Goal: Information Seeking & Learning: Learn about a topic

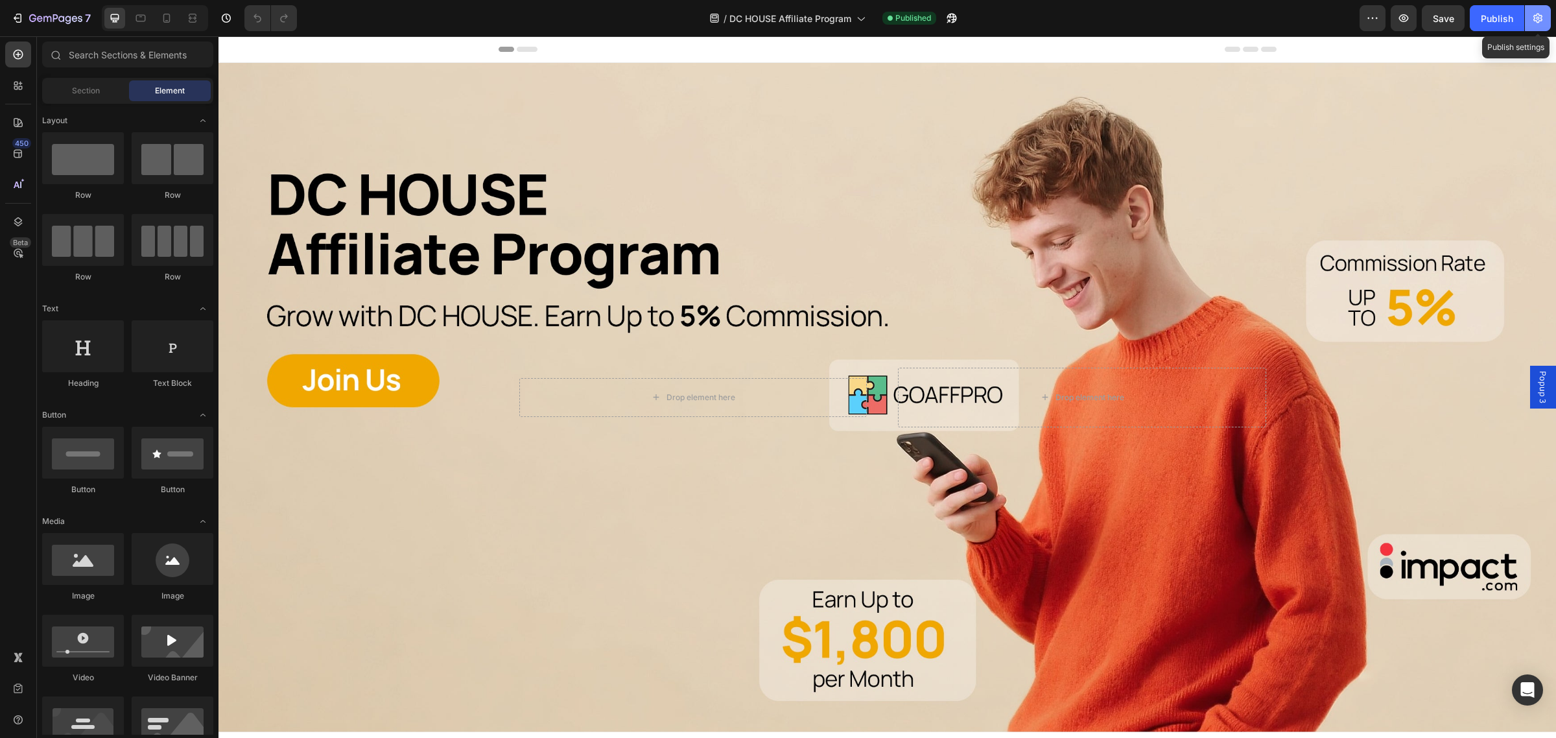
click at [1541, 6] on button "button" at bounding box center [1537, 18] width 26 height 26
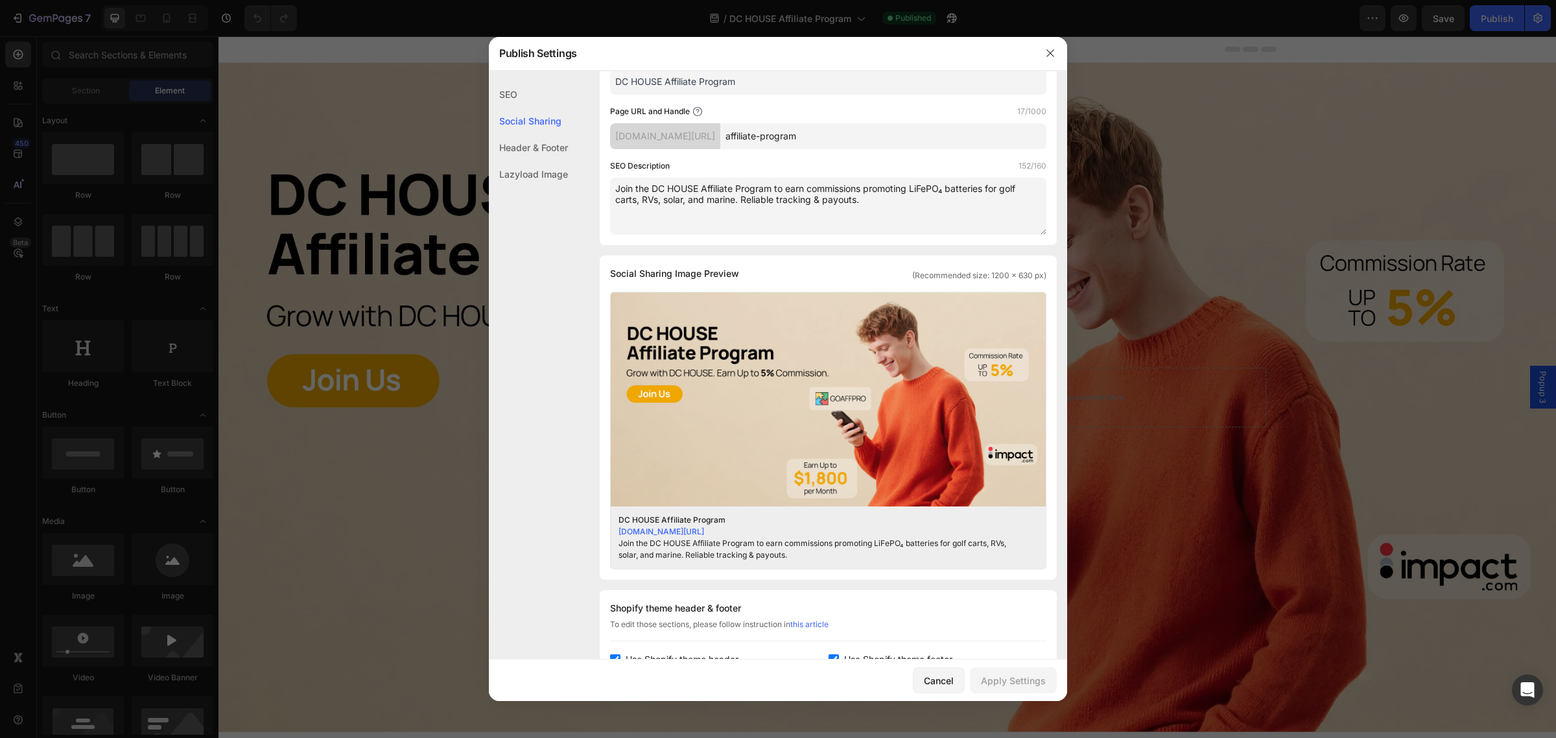
scroll to position [84, 0]
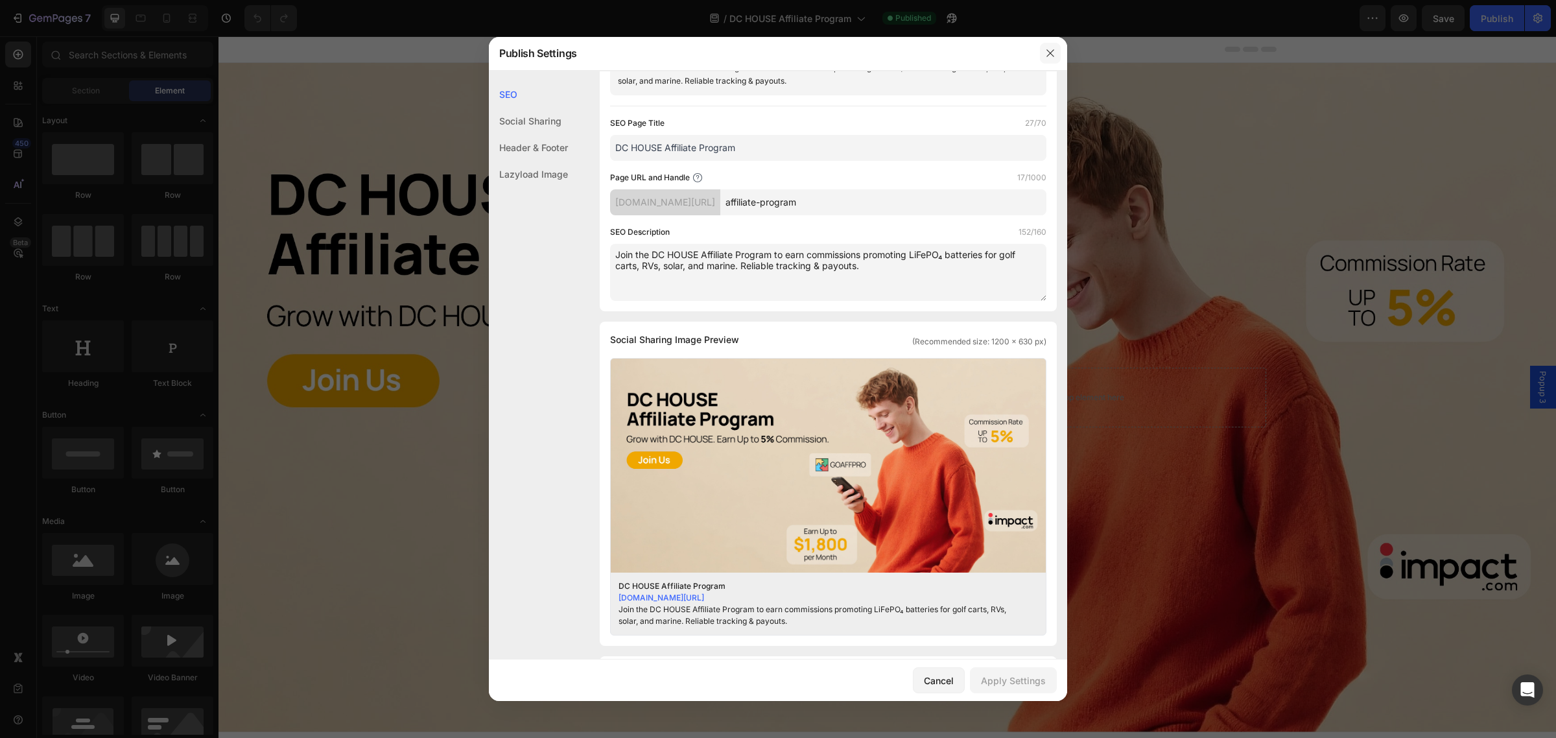
drag, startPoint x: 1047, startPoint y: 50, endPoint x: 833, endPoint y: 3, distance: 219.5
click at [1047, 50] on icon "button" at bounding box center [1050, 53] width 10 height 10
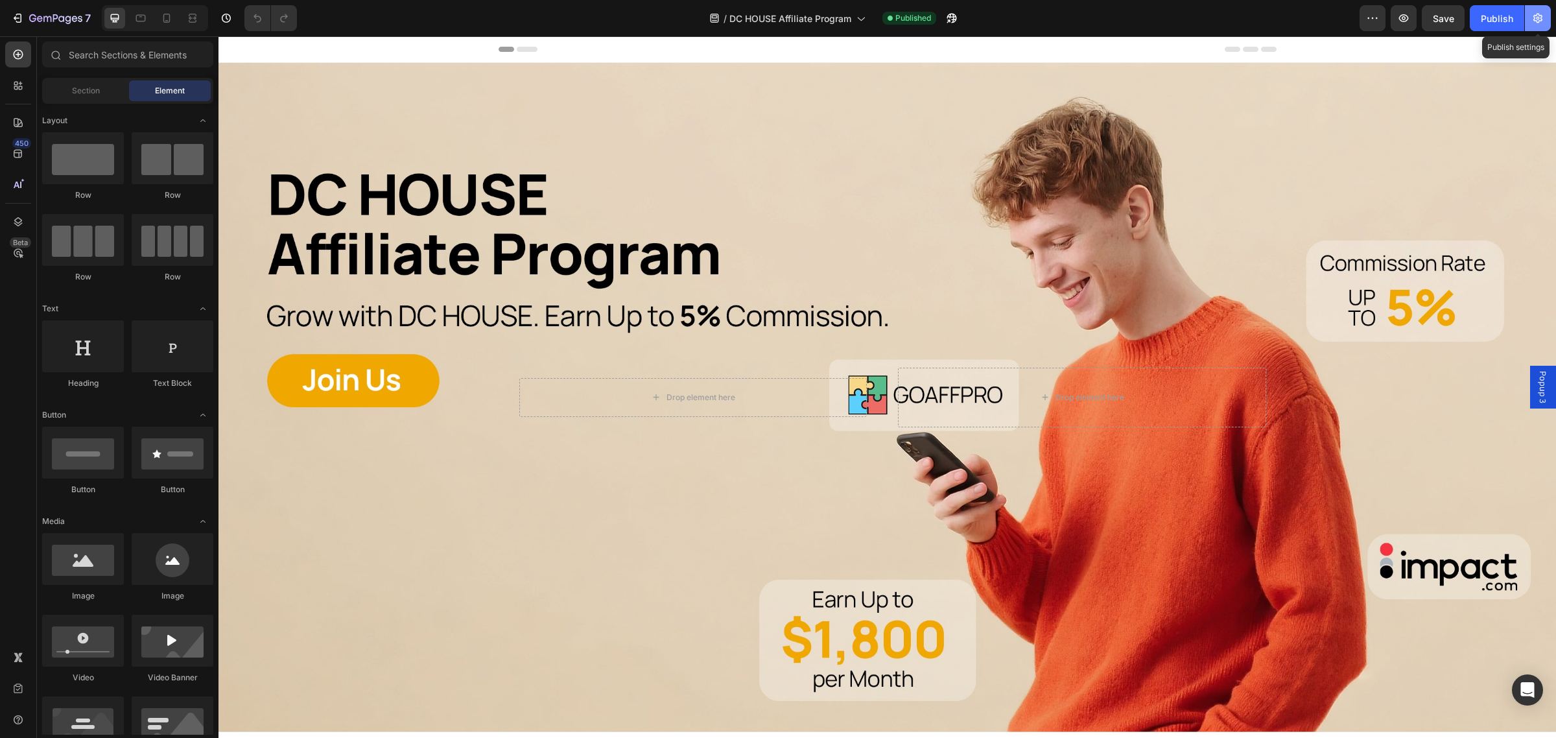
click at [1530, 27] on button "button" at bounding box center [1537, 18] width 26 height 26
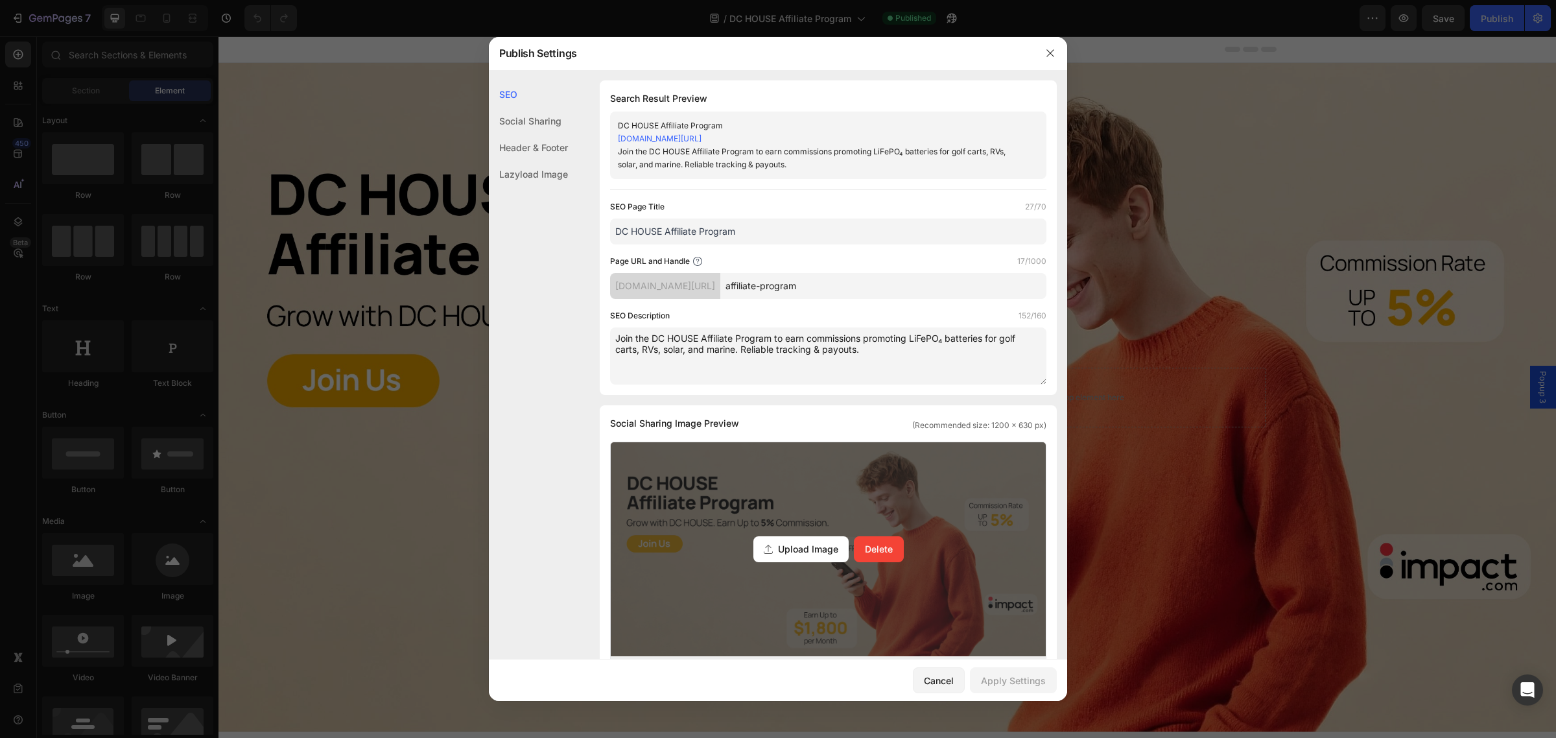
scroll to position [0, 0]
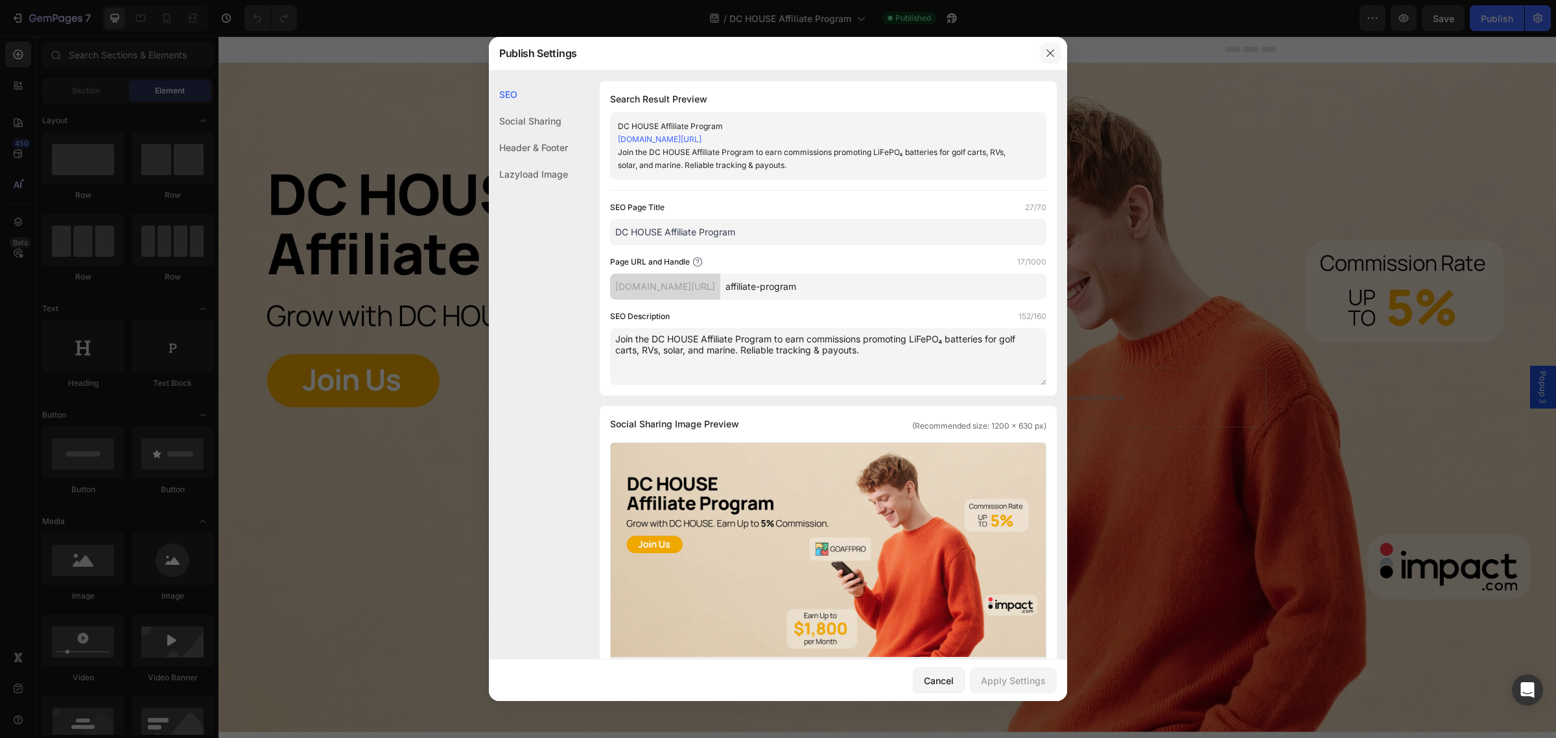
click at [1053, 54] on icon "button" at bounding box center [1050, 53] width 10 height 10
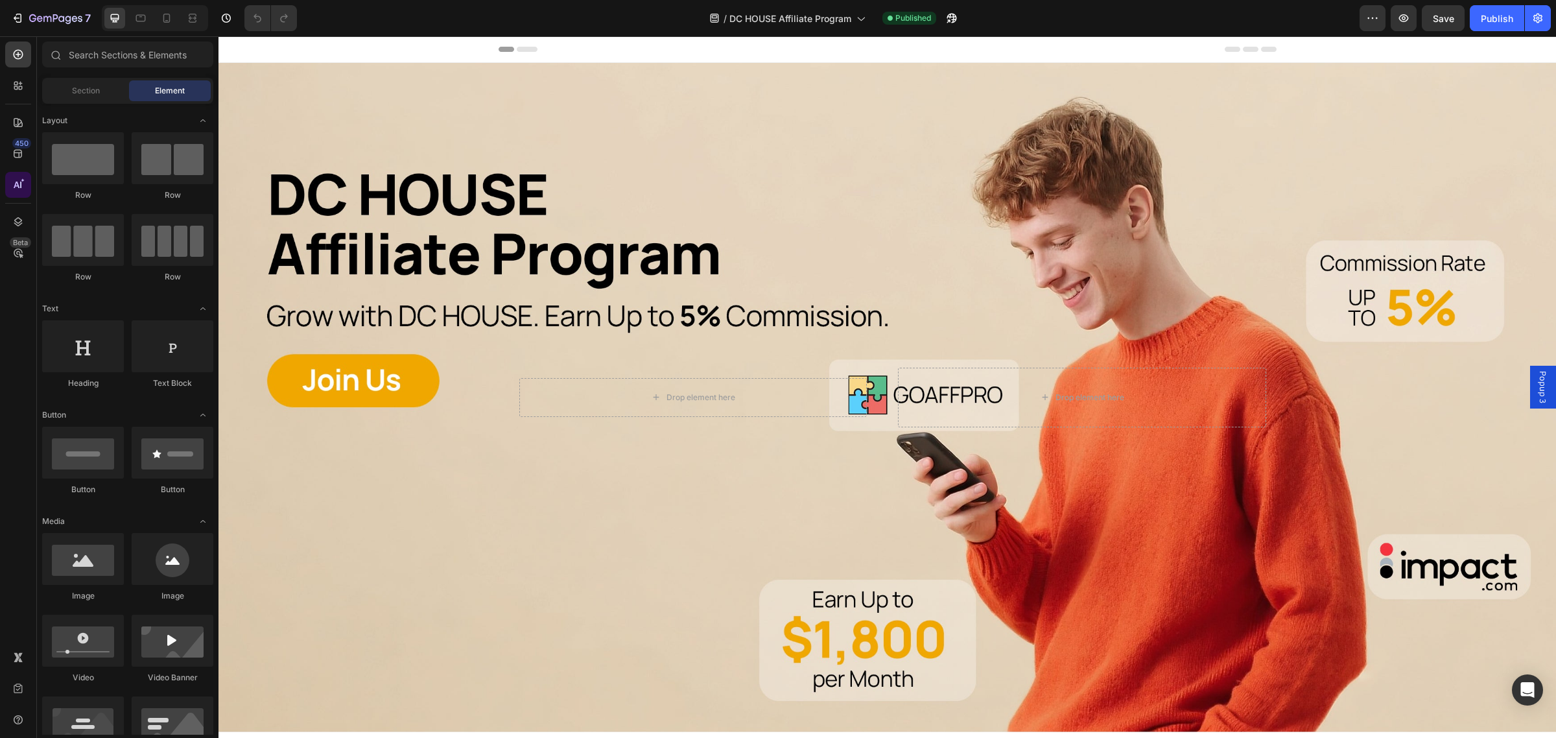
click at [13, 193] on div at bounding box center [18, 185] width 26 height 26
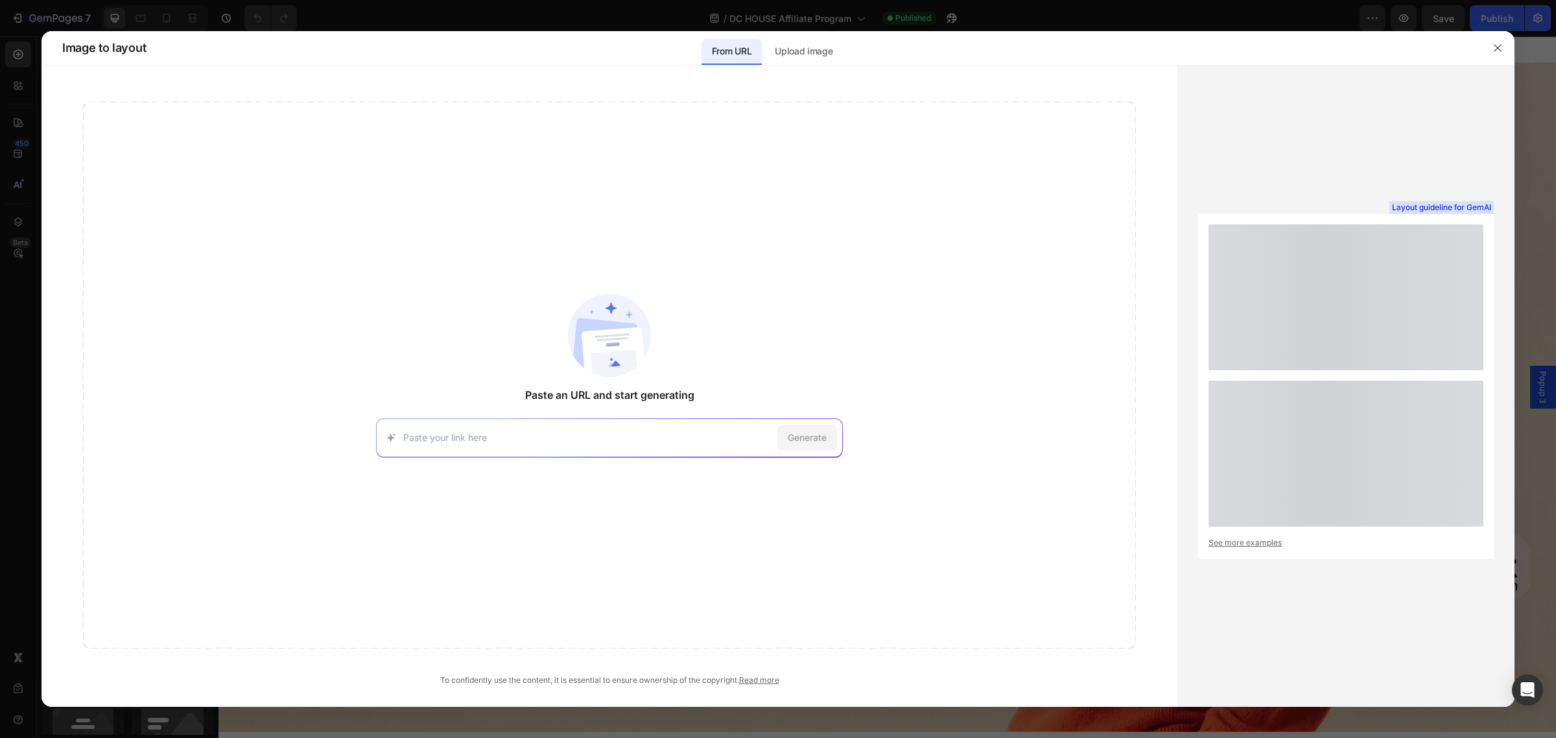
click at [15, 220] on div at bounding box center [778, 369] width 1556 height 738
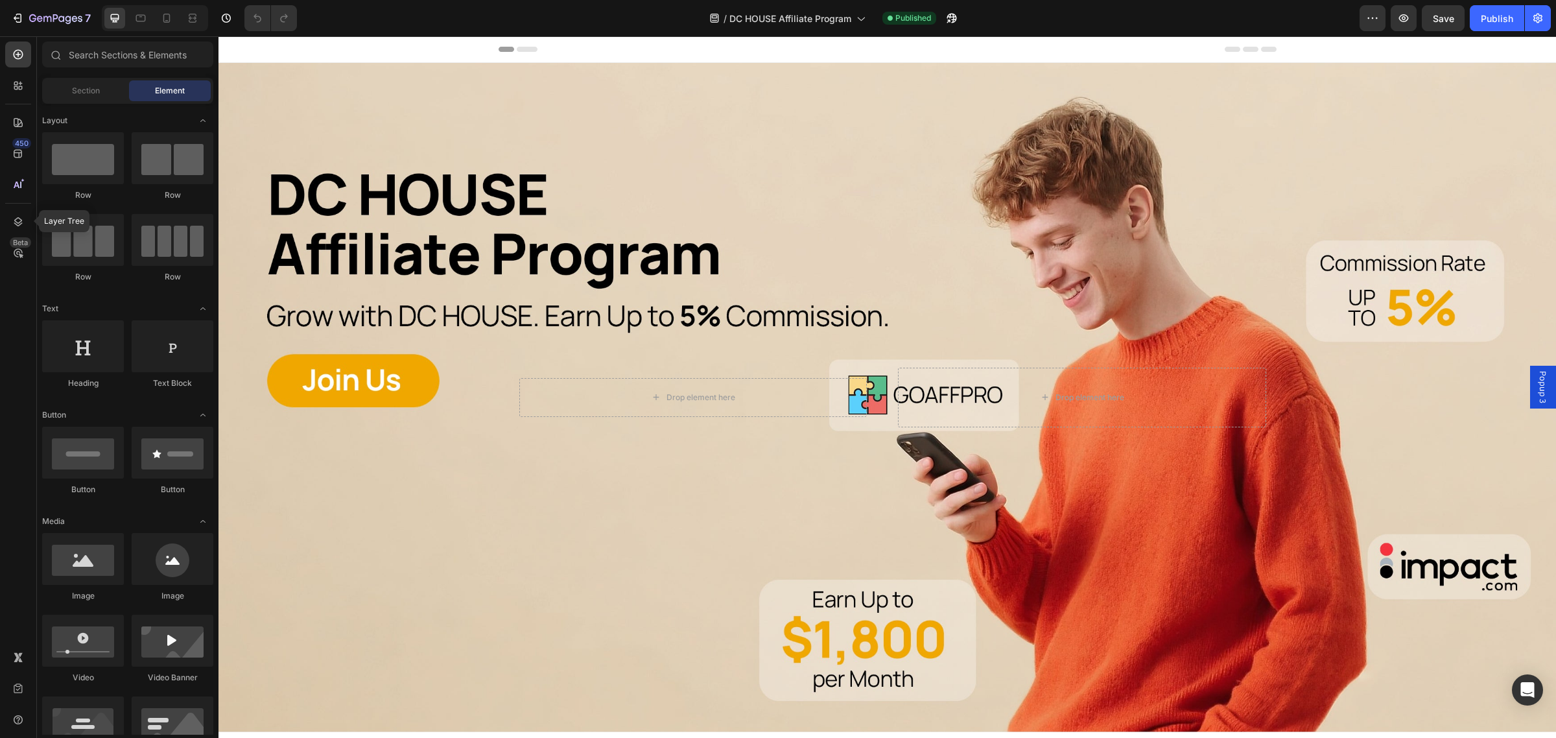
click at [15, 220] on icon at bounding box center [18, 221] width 8 height 9
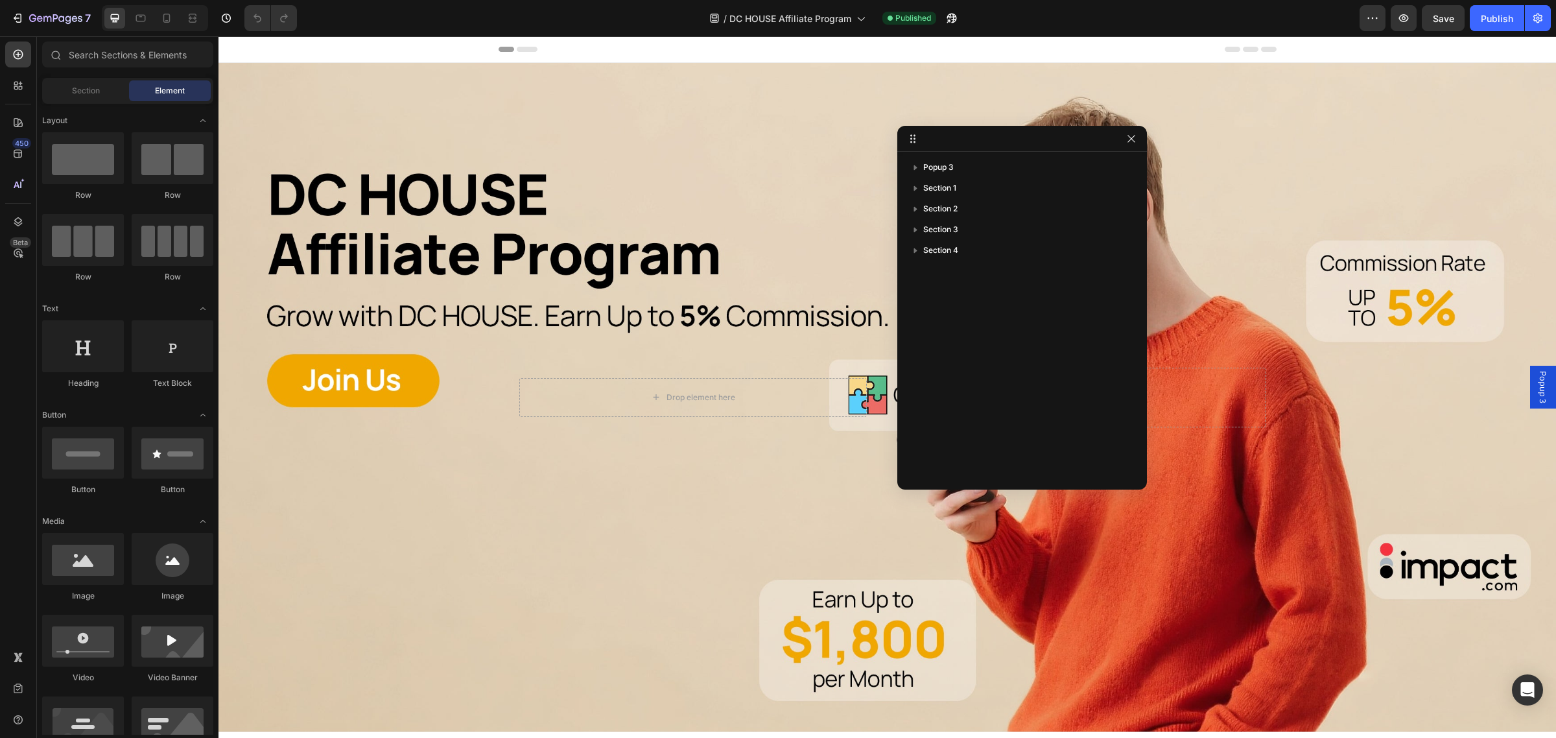
click at [1002, 313] on div "Popup 3 Section 1 Section 2 Section 3 Section 4" at bounding box center [1022, 316] width 250 height 318
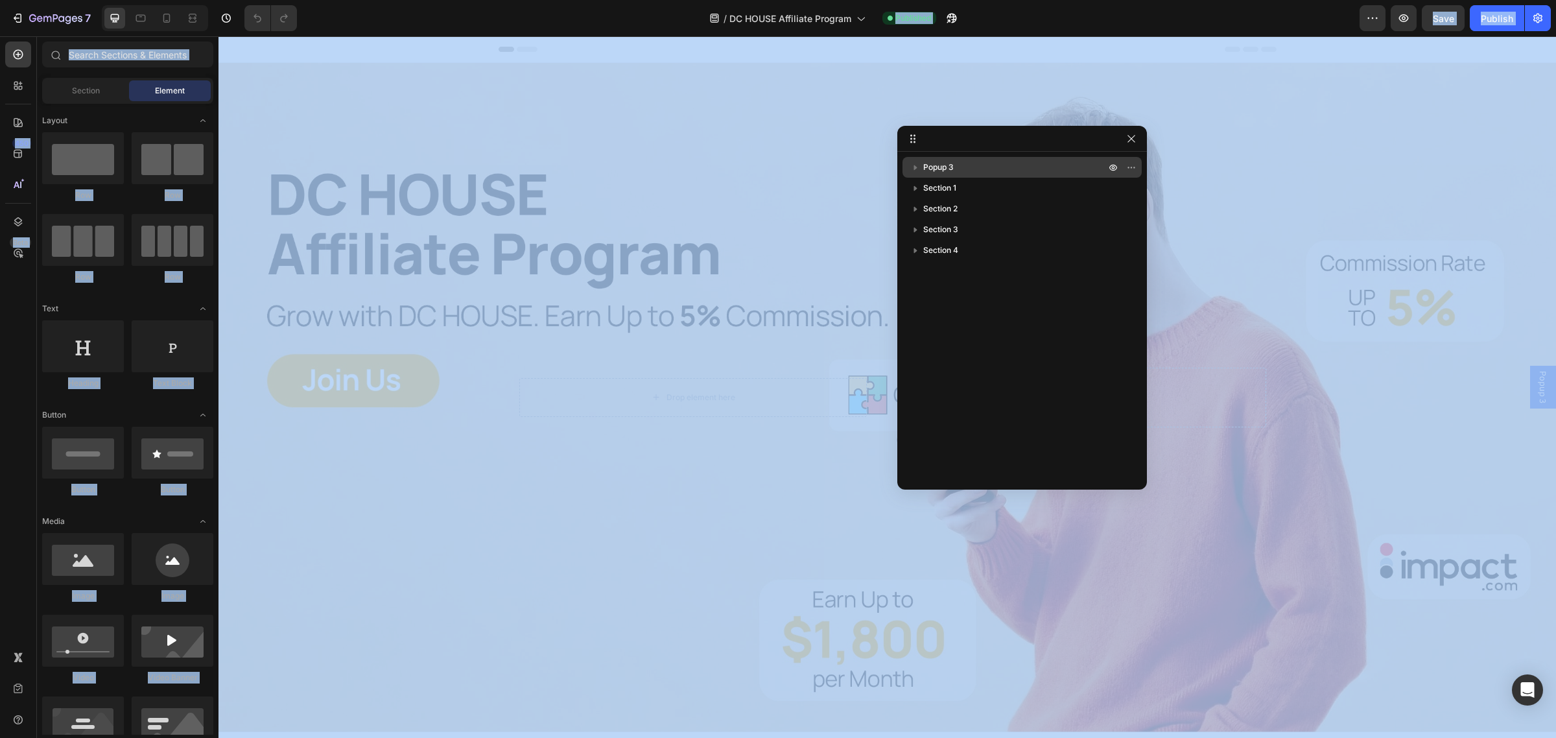
click at [950, 167] on span "Popup 3" at bounding box center [938, 167] width 30 height 13
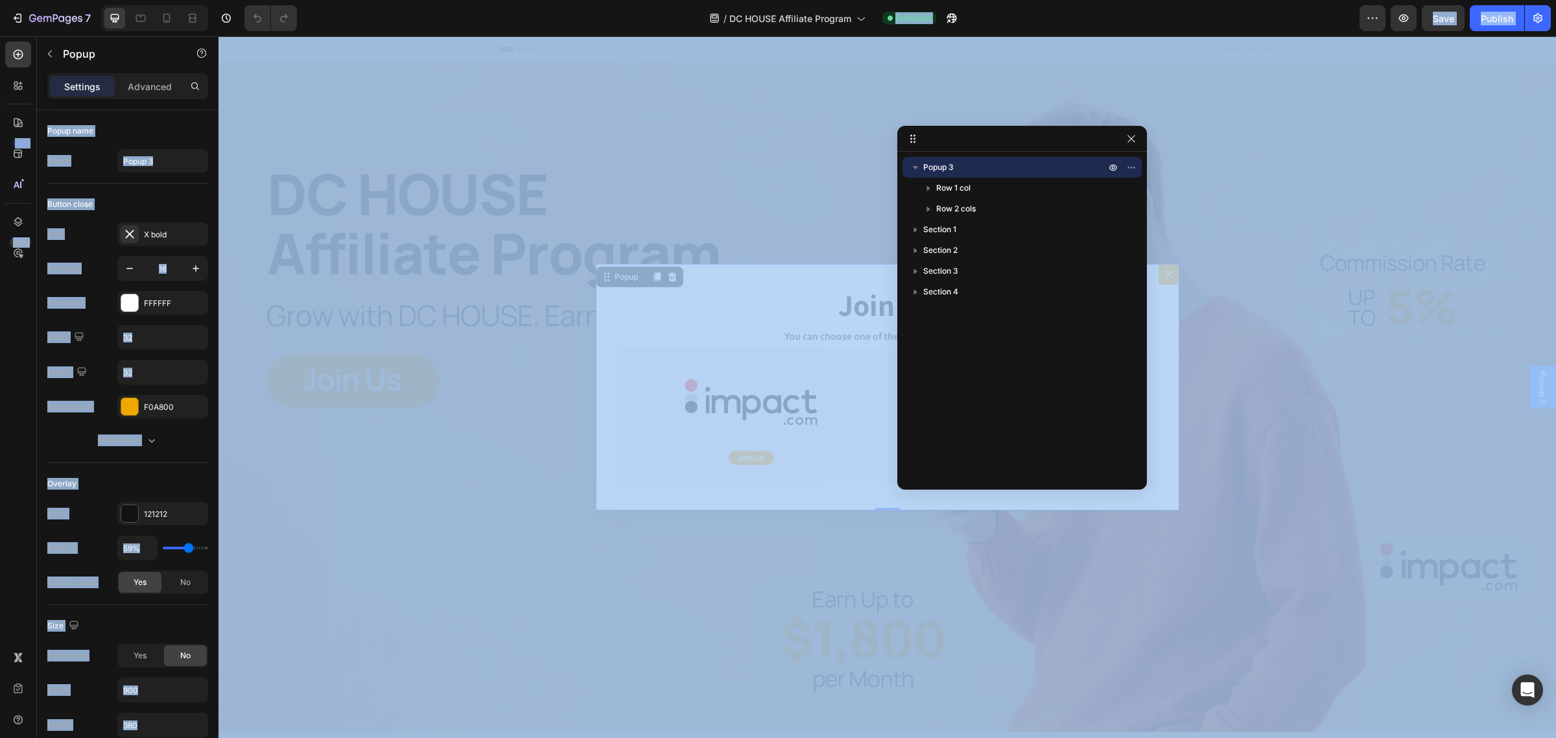
click at [953, 169] on span "Popup 3" at bounding box center [938, 167] width 30 height 13
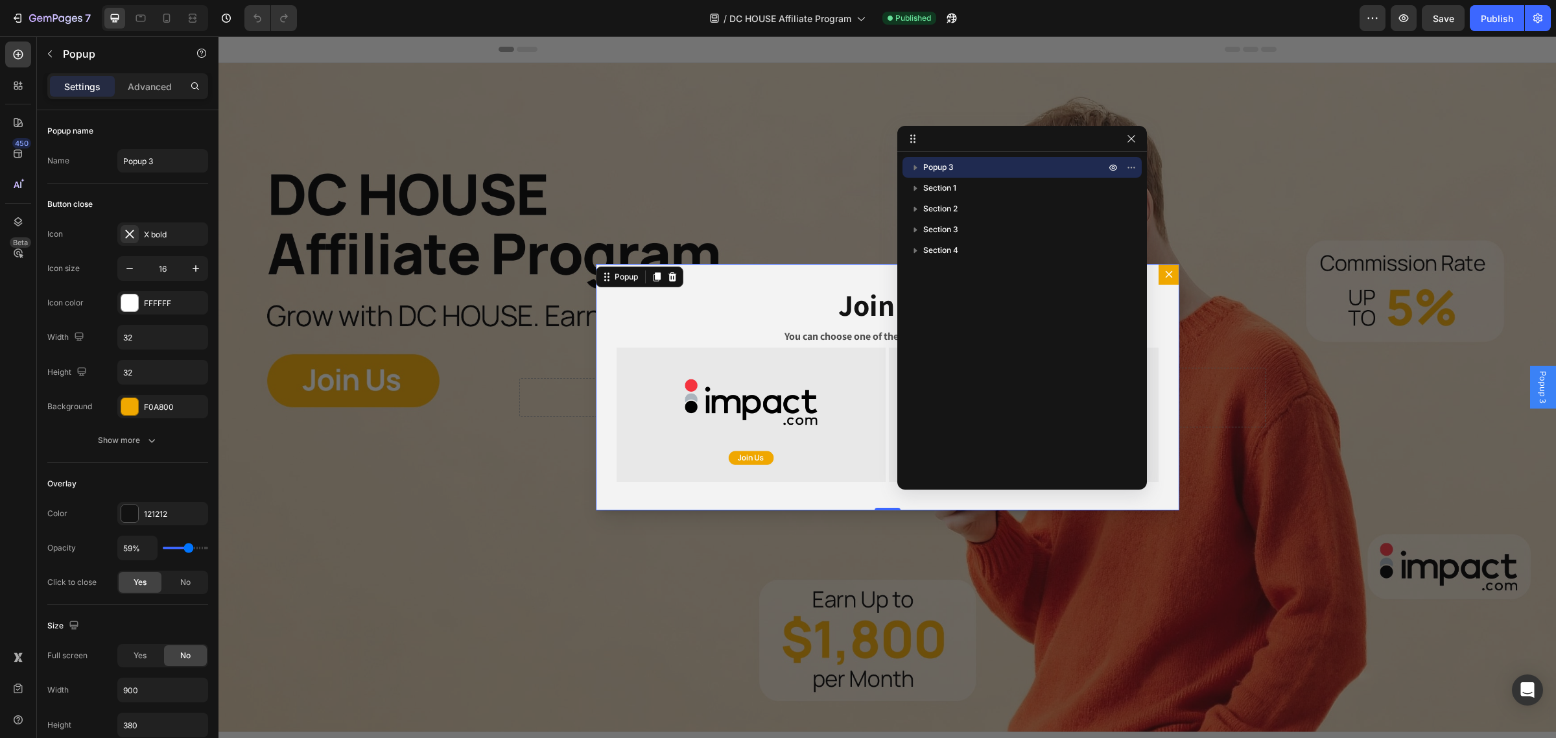
click at [1351, 226] on div "Backdrop" at bounding box center [886, 386] width 1337 height 701
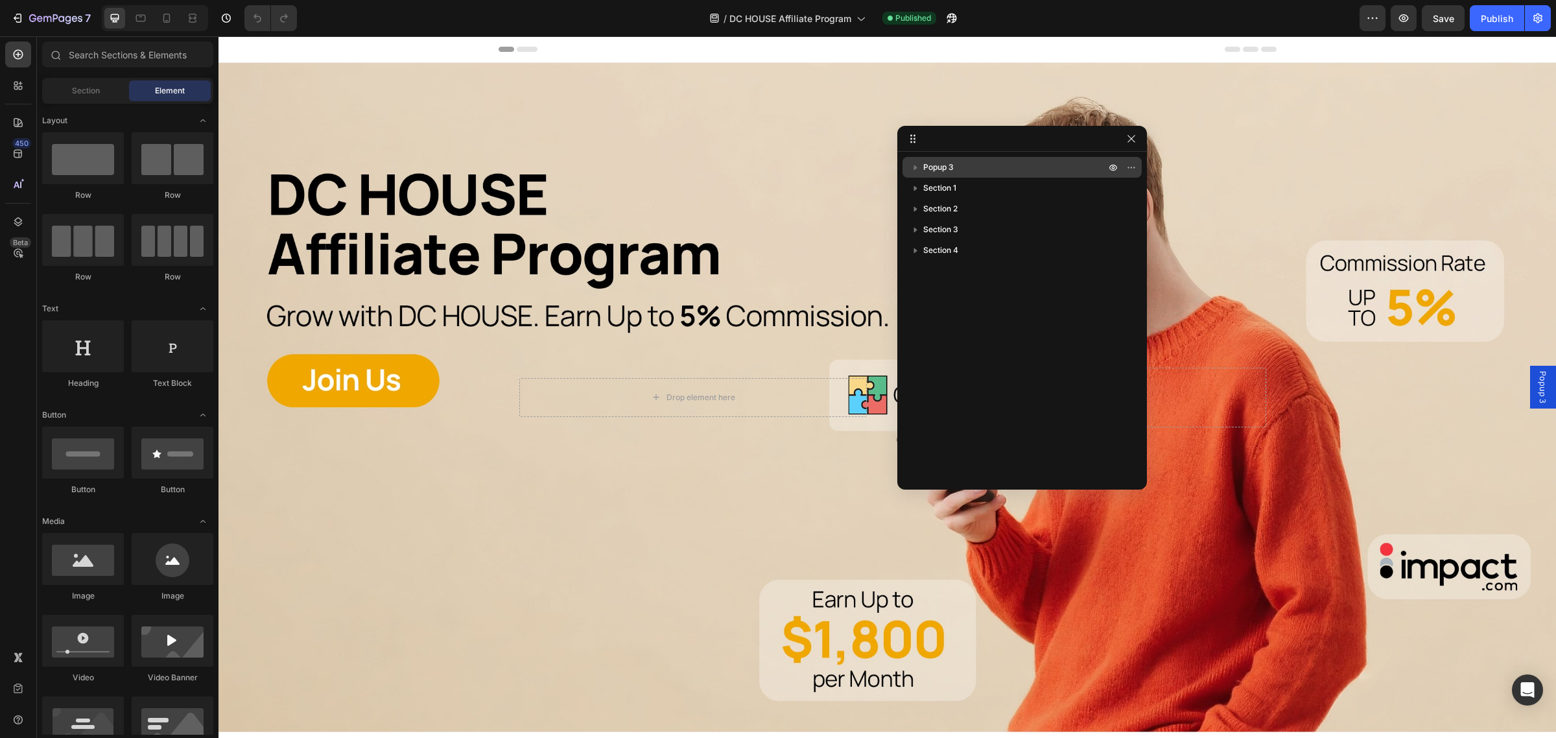
click at [976, 164] on p "Popup 3" at bounding box center [1015, 167] width 185 height 13
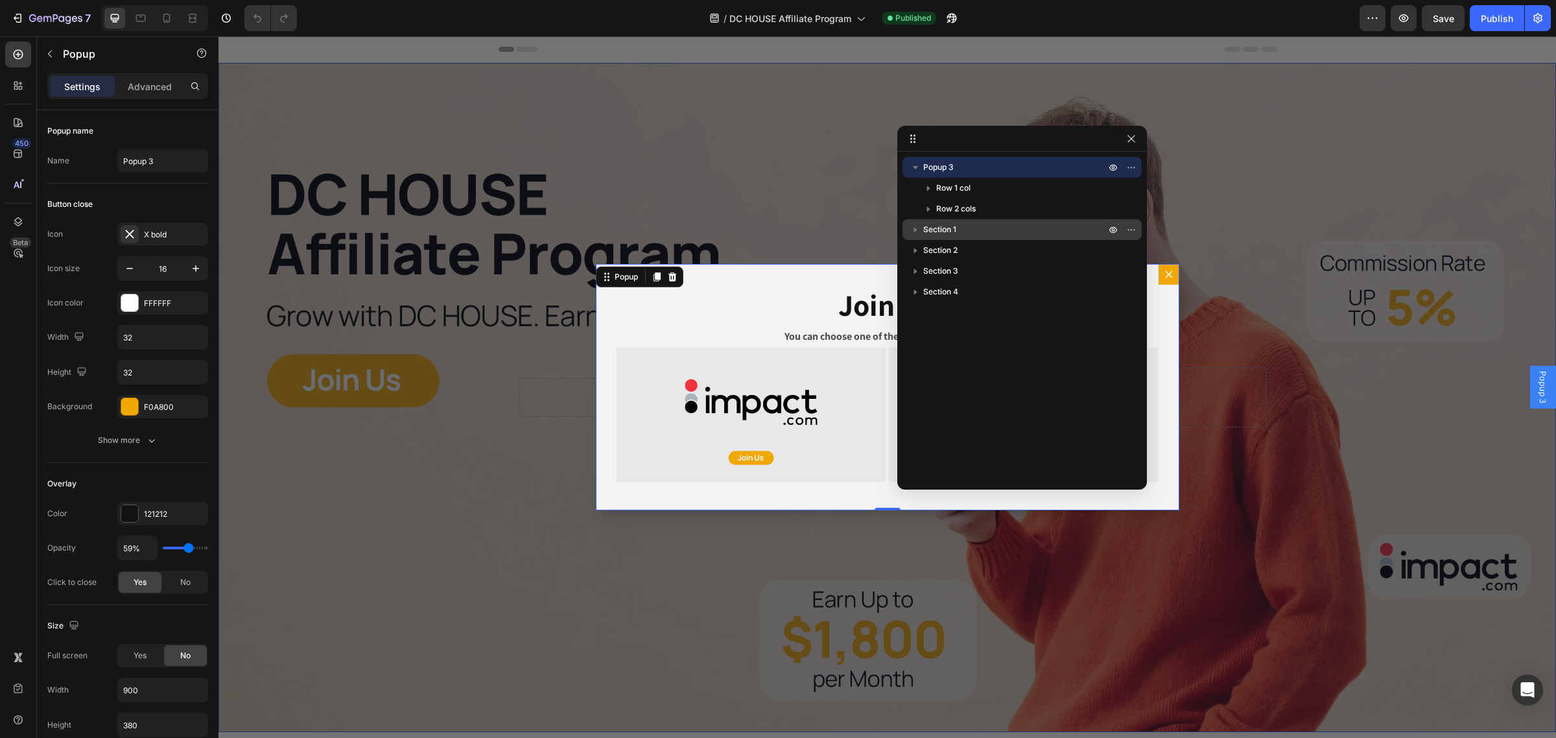
click at [947, 230] on span "Section 1" at bounding box center [939, 229] width 33 height 13
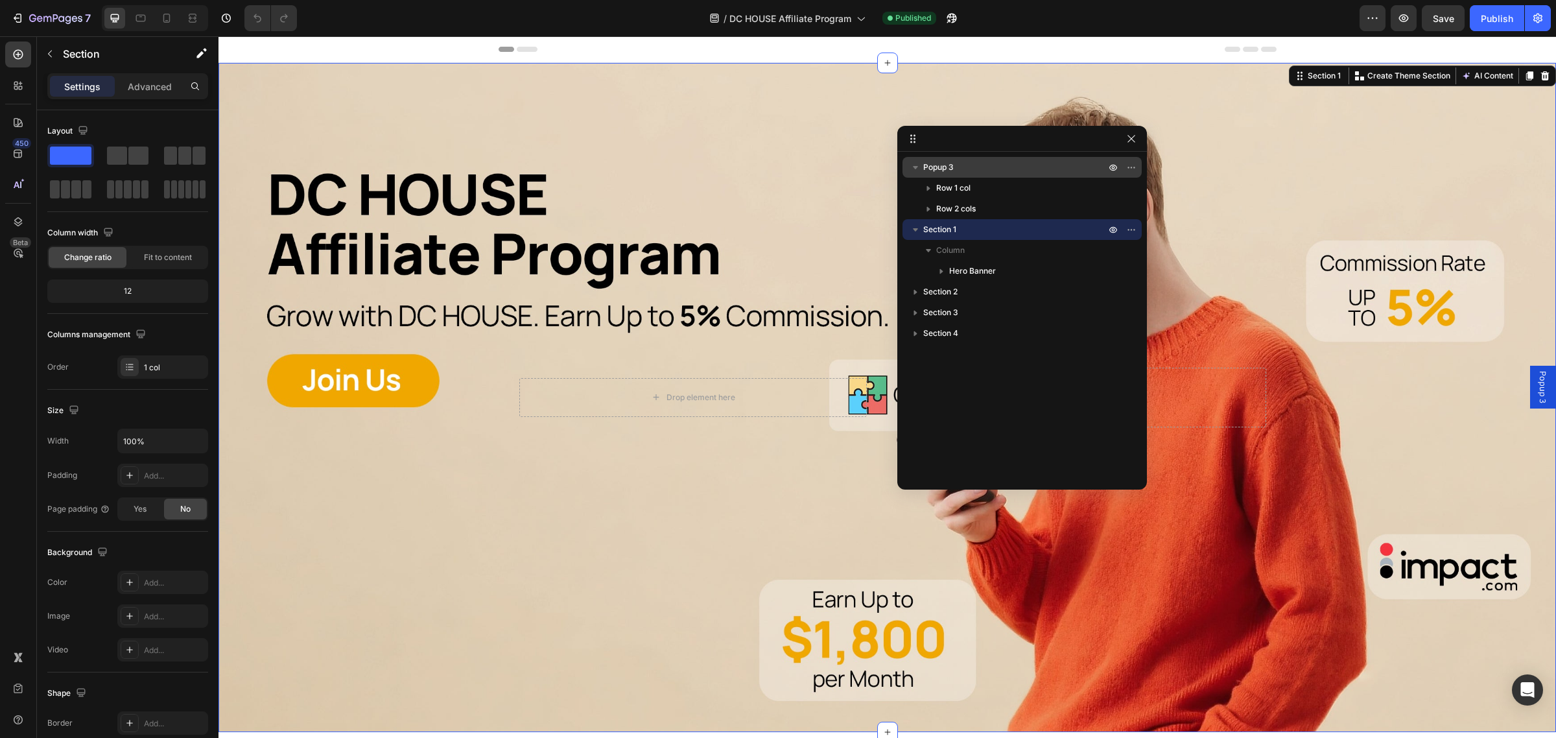
click at [940, 167] on span "Popup 3" at bounding box center [938, 167] width 30 height 13
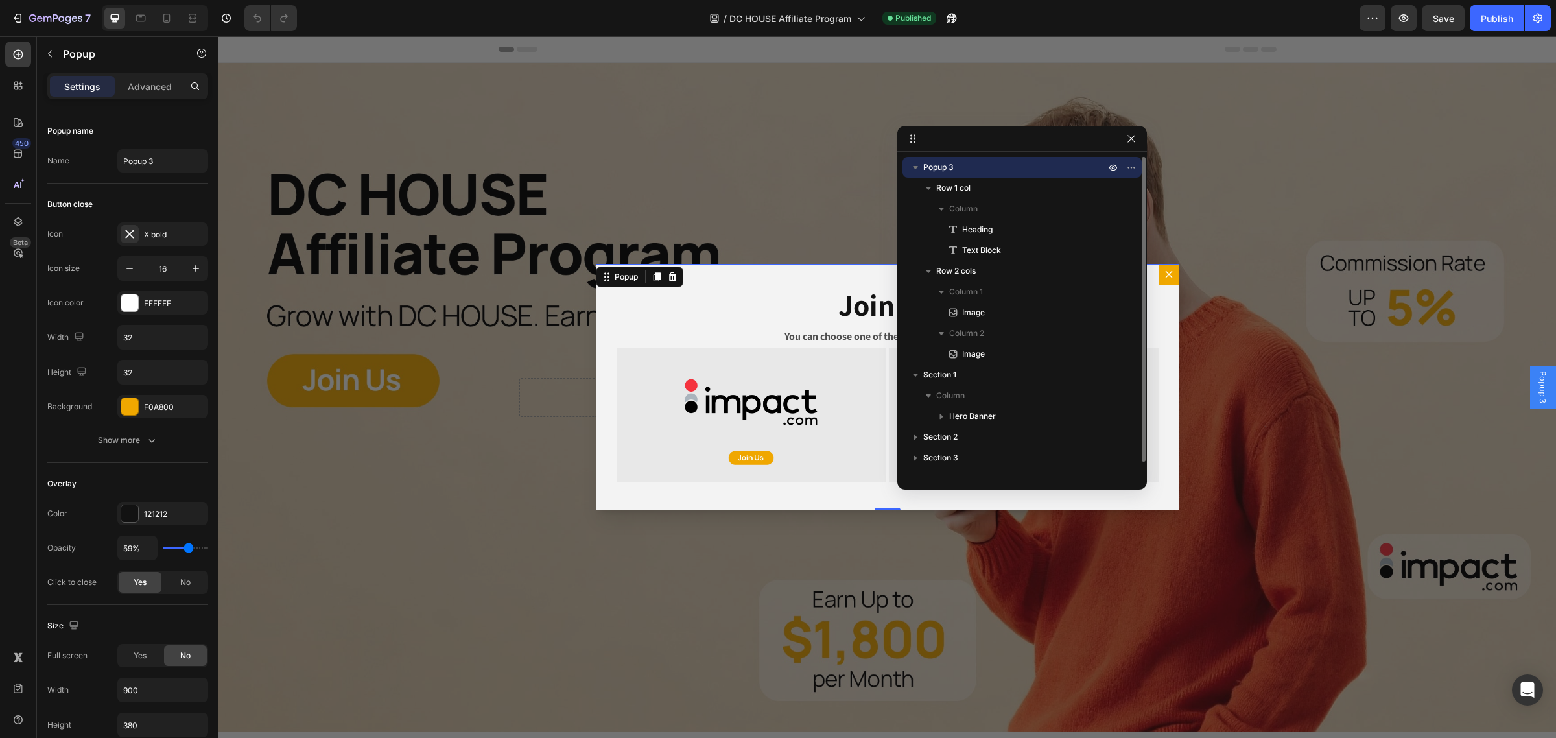
click at [916, 167] on icon "button" at bounding box center [915, 167] width 5 height 3
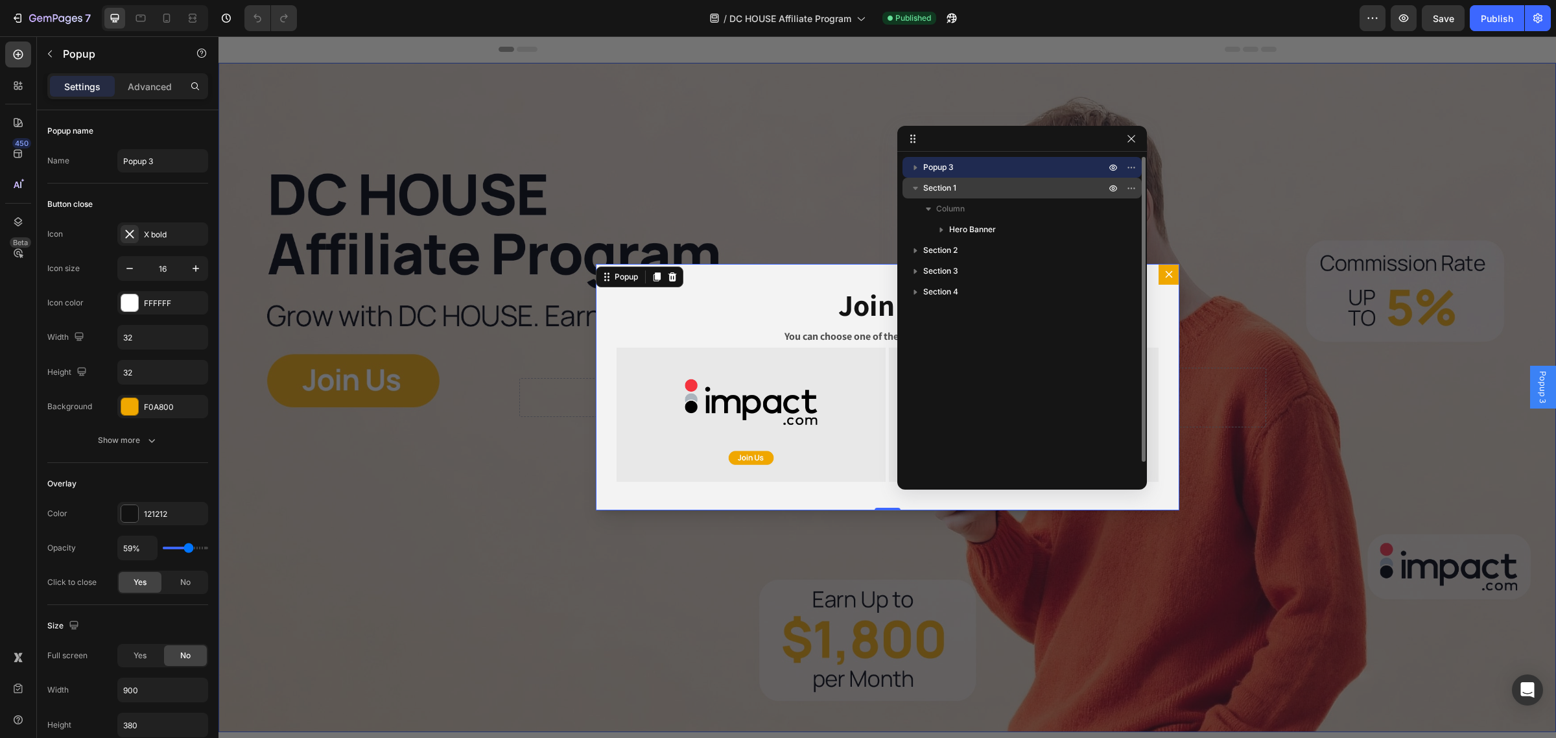
click at [916, 183] on icon "button" at bounding box center [915, 187] width 13 height 13
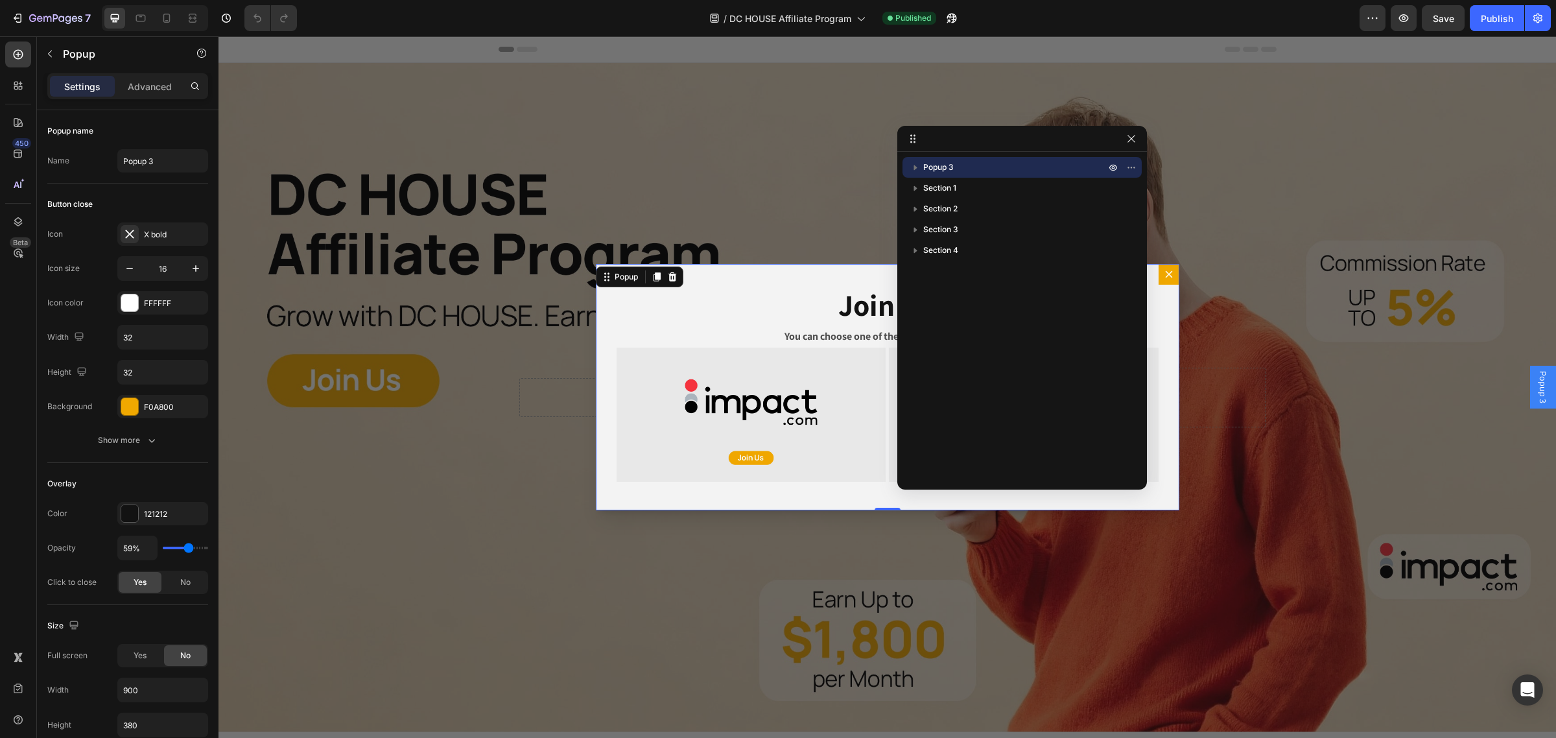
click at [1141, 135] on div at bounding box center [1022, 139] width 250 height 26
drag, startPoint x: 1128, startPoint y: 140, endPoint x: 909, endPoint y: 116, distance: 219.7
click at [1128, 140] on icon "button" at bounding box center [1131, 139] width 10 height 10
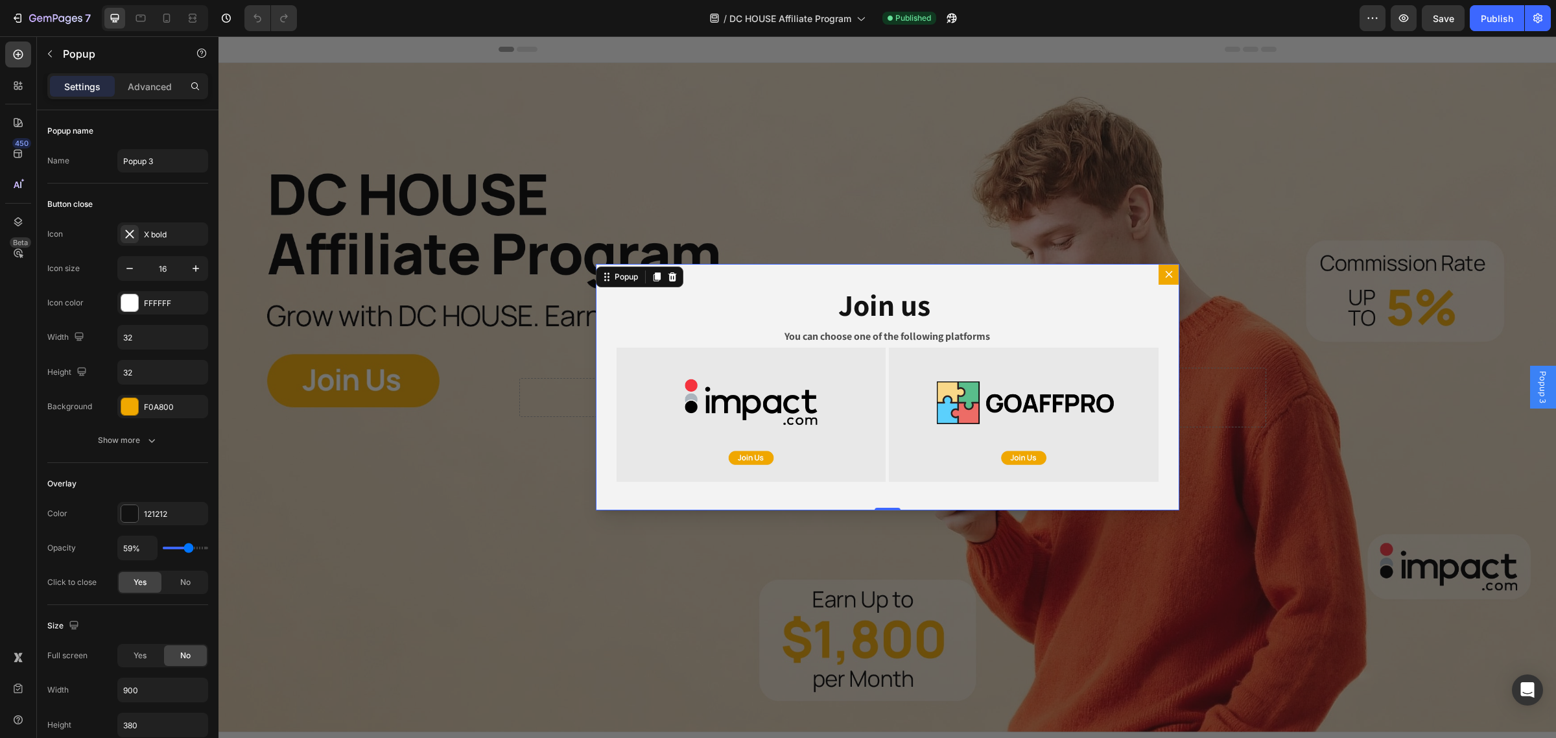
click at [1167, 277] on icon "Dialog content" at bounding box center [1168, 274] width 10 height 10
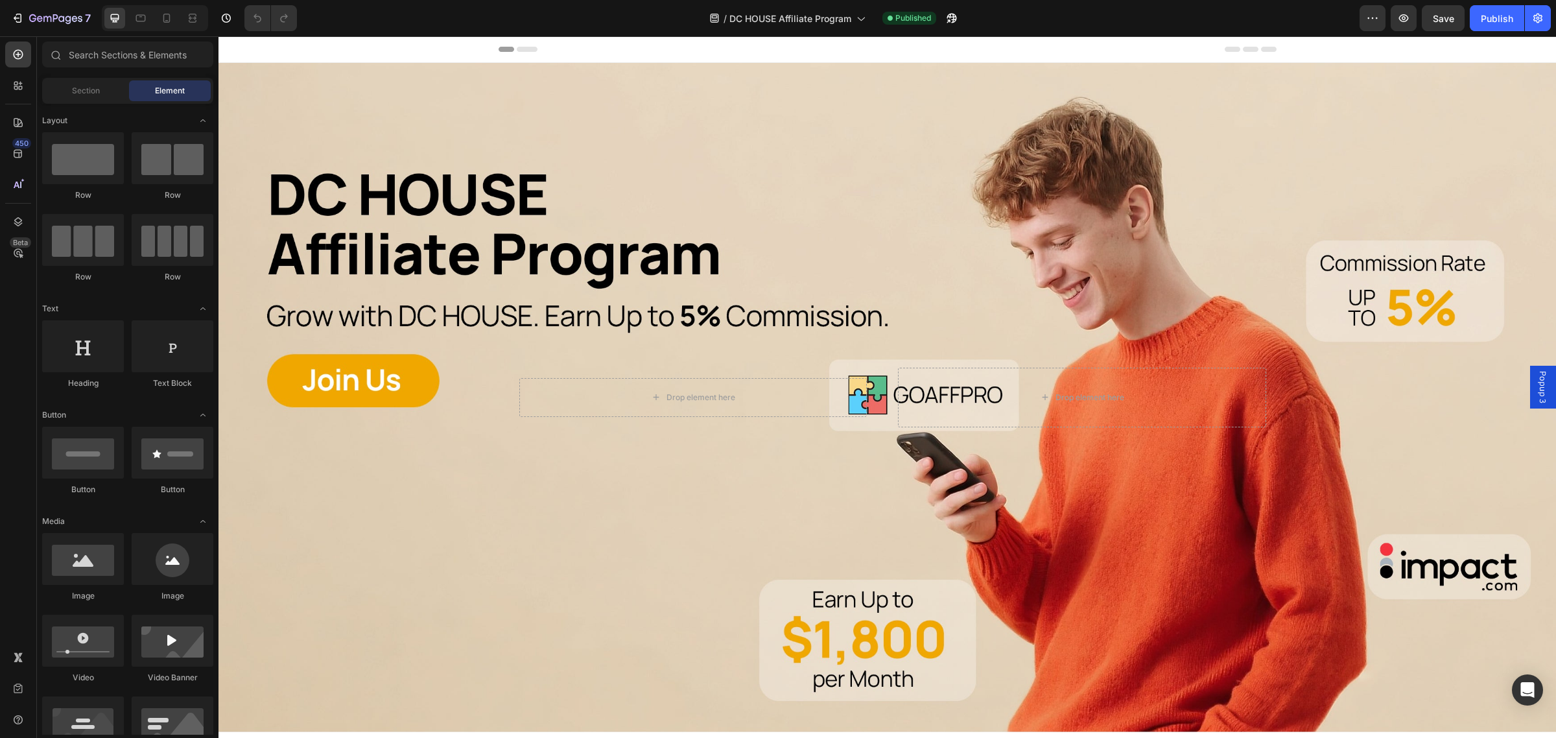
click at [728, 56] on div "Header" at bounding box center [887, 49] width 778 height 26
click at [371, 55] on div "Header" at bounding box center [886, 49] width 1337 height 27
click at [542, 296] on div "Background Image" at bounding box center [886, 397] width 1337 height 669
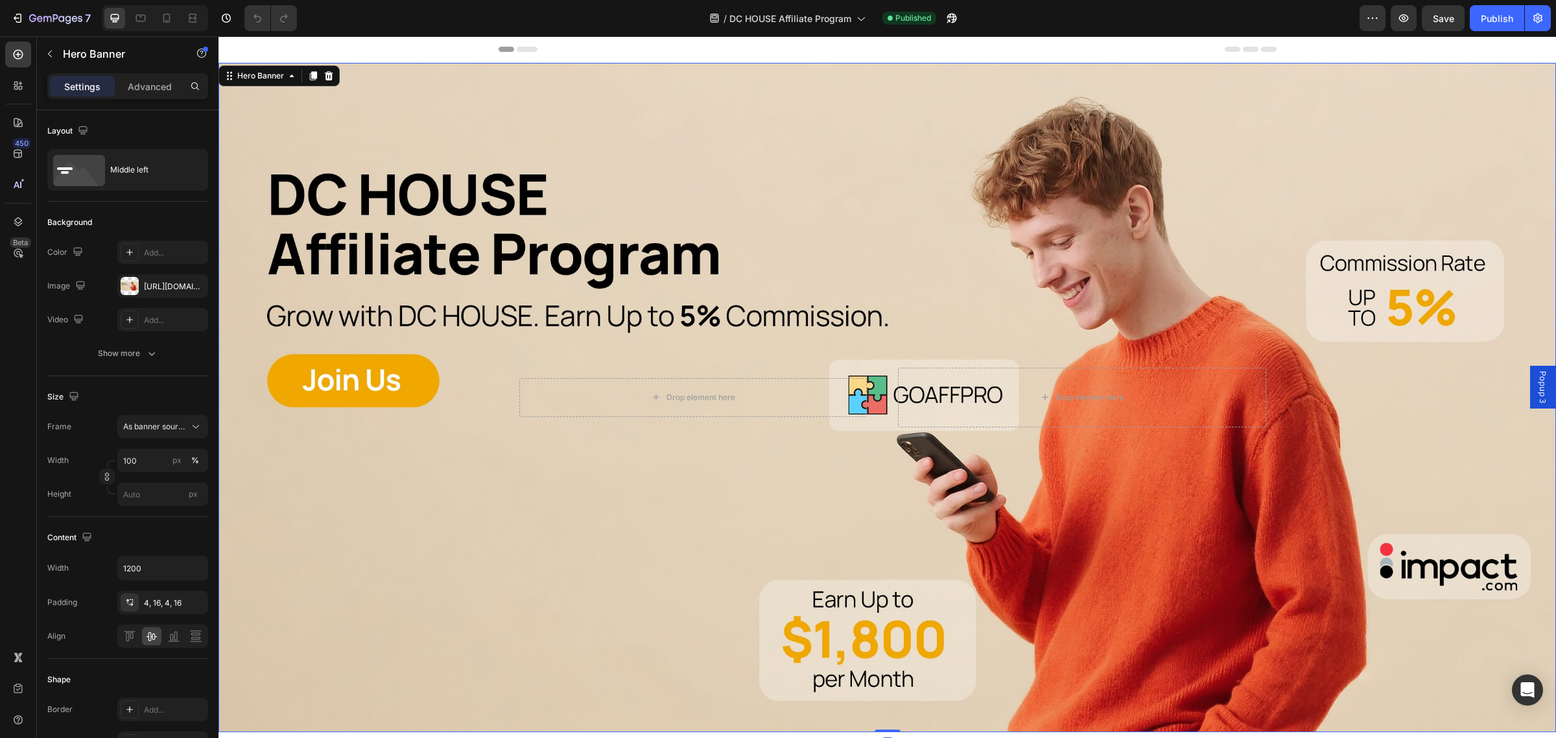
click at [543, 292] on div "Background Image" at bounding box center [886, 397] width 1337 height 669
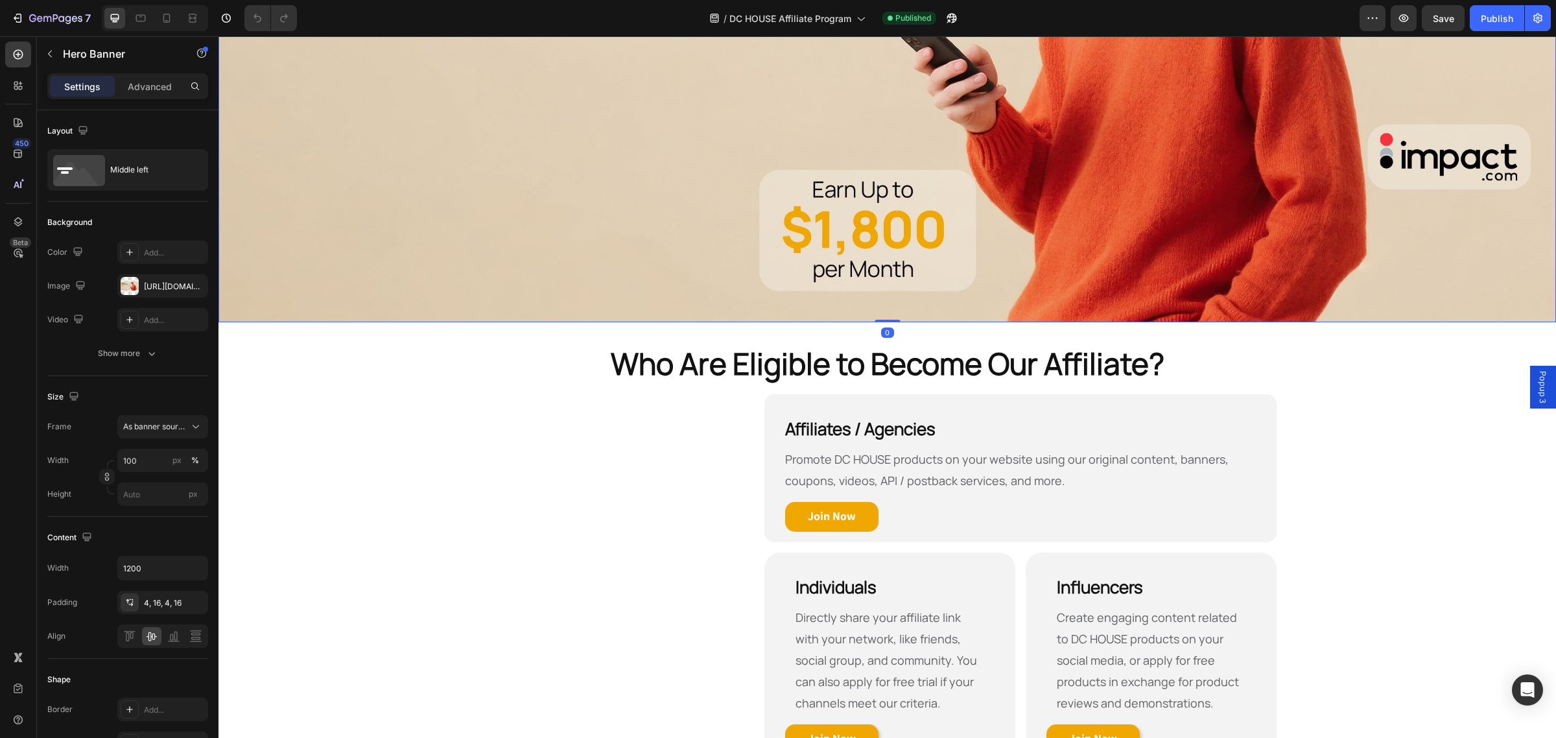
scroll to position [486, 0]
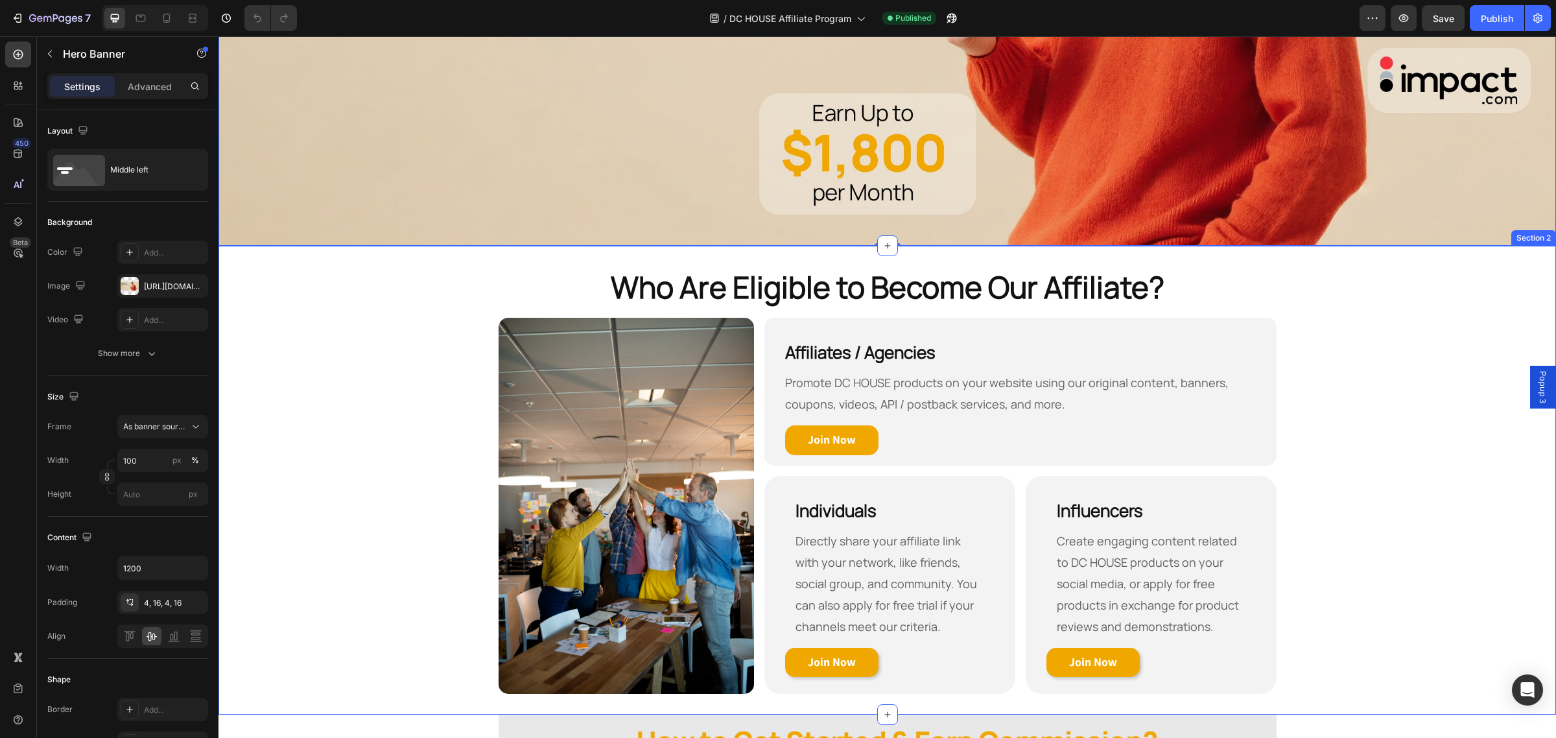
click at [295, 256] on div "Who Are Eligible to Become Our Affiliate? Heading Row Image Affiliates / Agenci…" at bounding box center [886, 480] width 1337 height 469
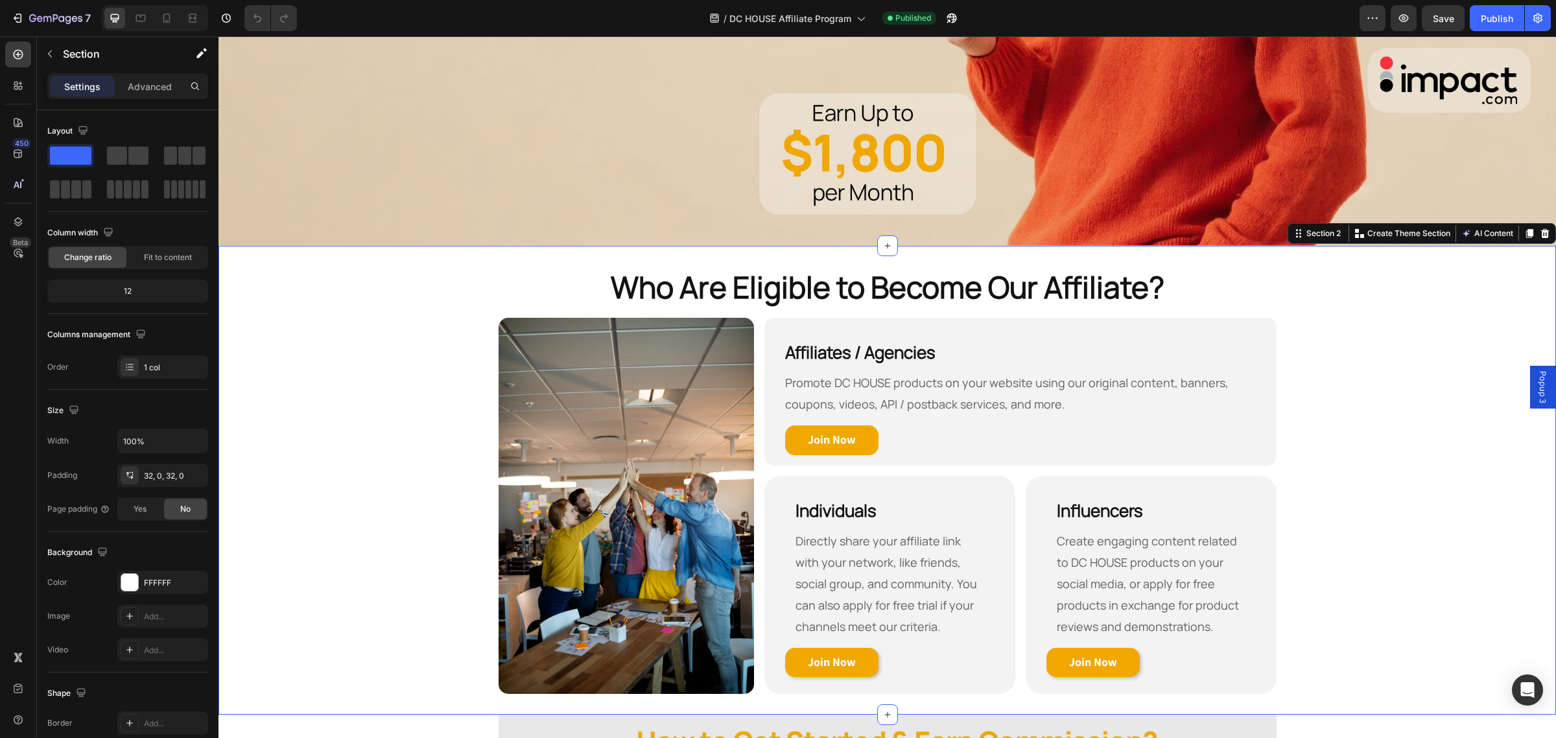
drag, startPoint x: 302, startPoint y: 331, endPoint x: 305, endPoint y: 325, distance: 6.7
click at [301, 331] on div "Who Are Eligible to Become Our Affiliate? Heading Row Image Affiliates / Agenci…" at bounding box center [886, 480] width 1337 height 428
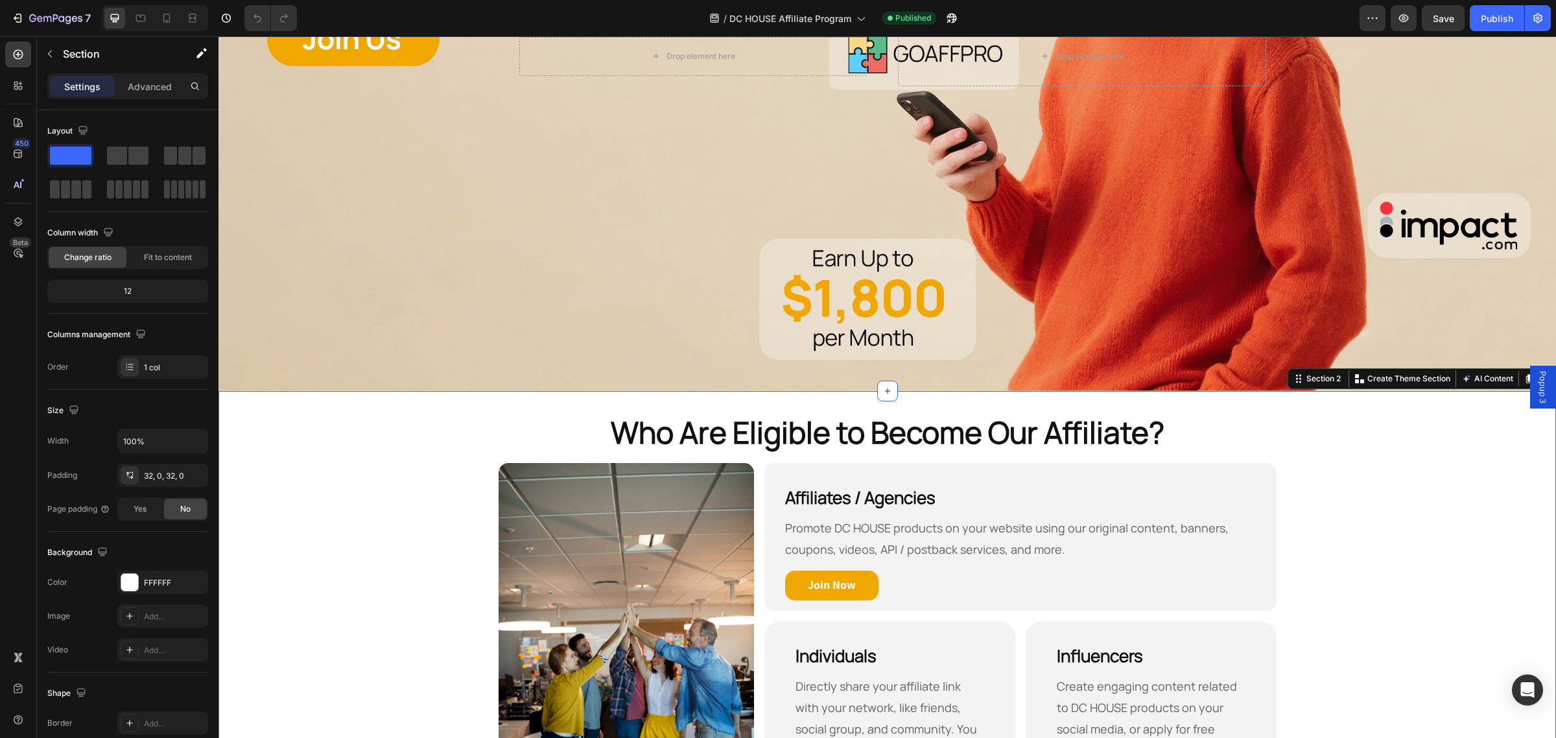
scroll to position [324, 0]
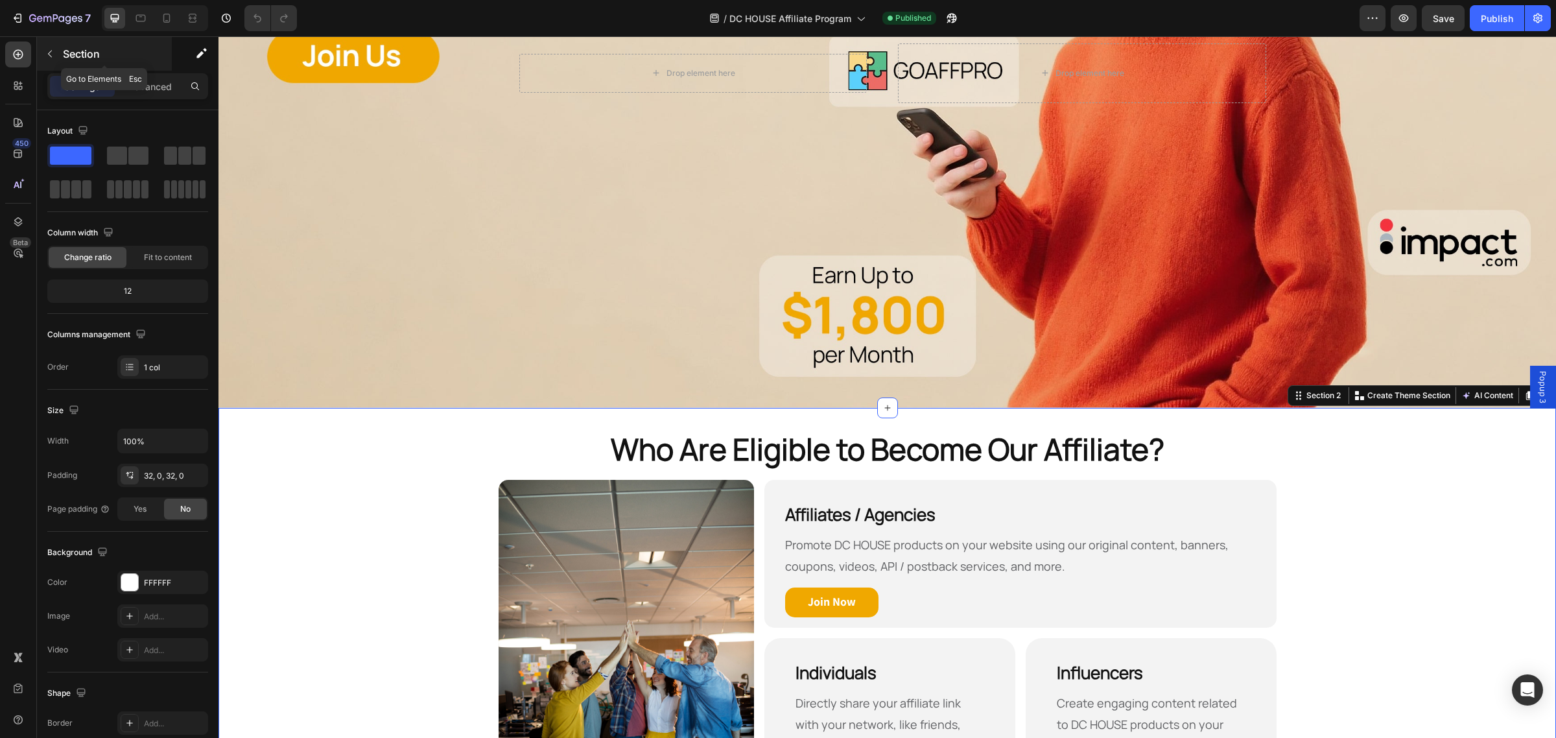
click at [47, 62] on button "button" at bounding box center [50, 53] width 21 height 21
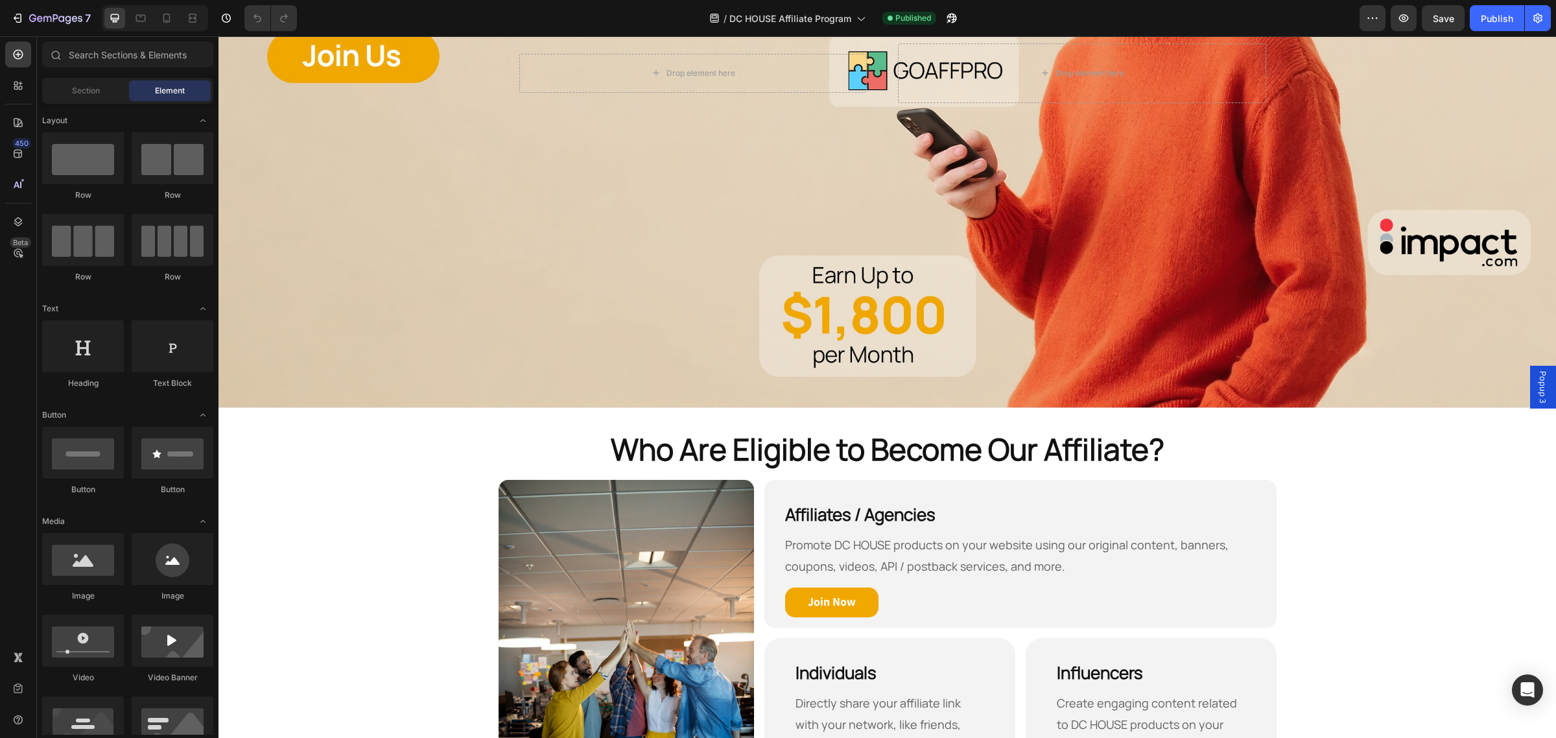
click at [491, 152] on div "Background Image" at bounding box center [886, 73] width 1337 height 669
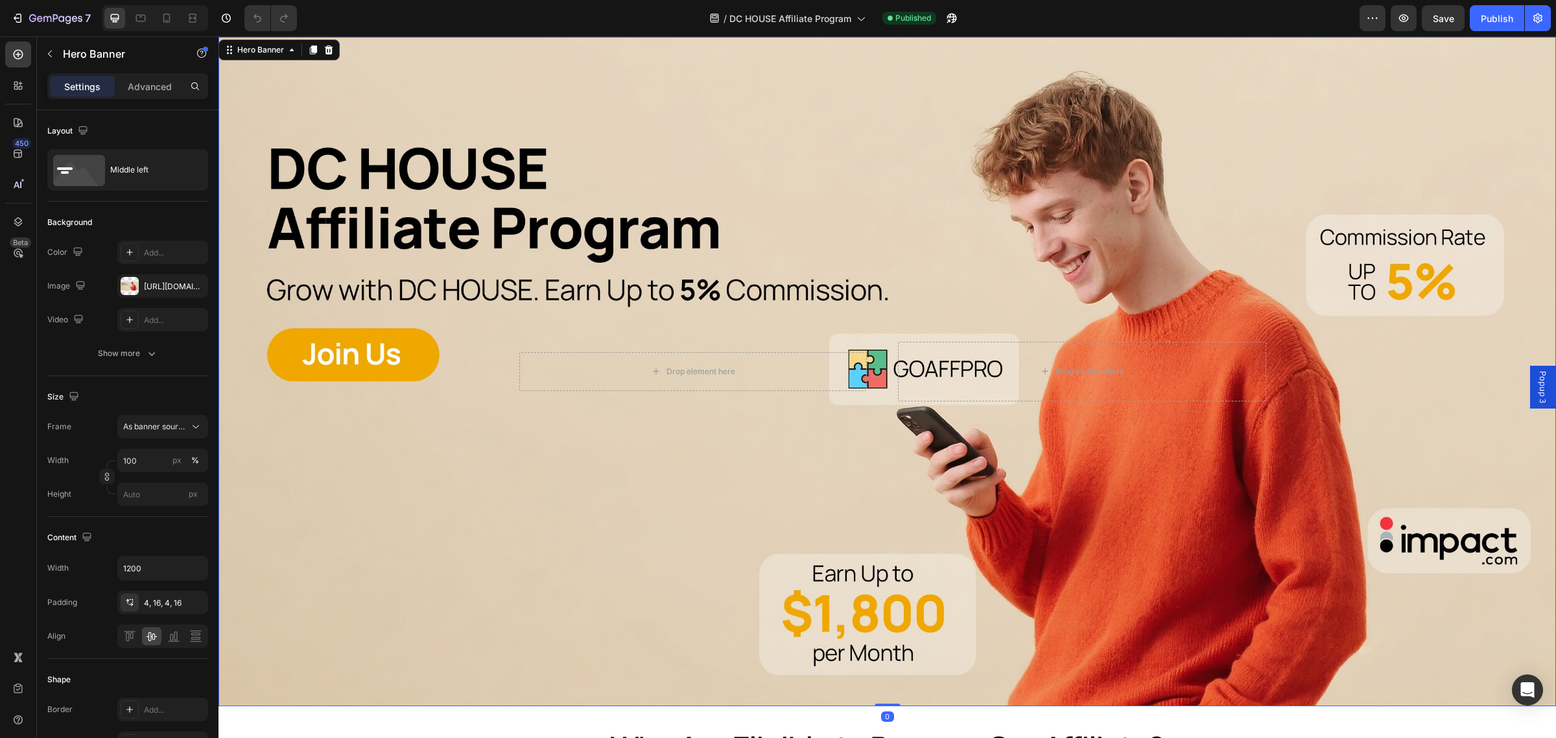
scroll to position [0, 0]
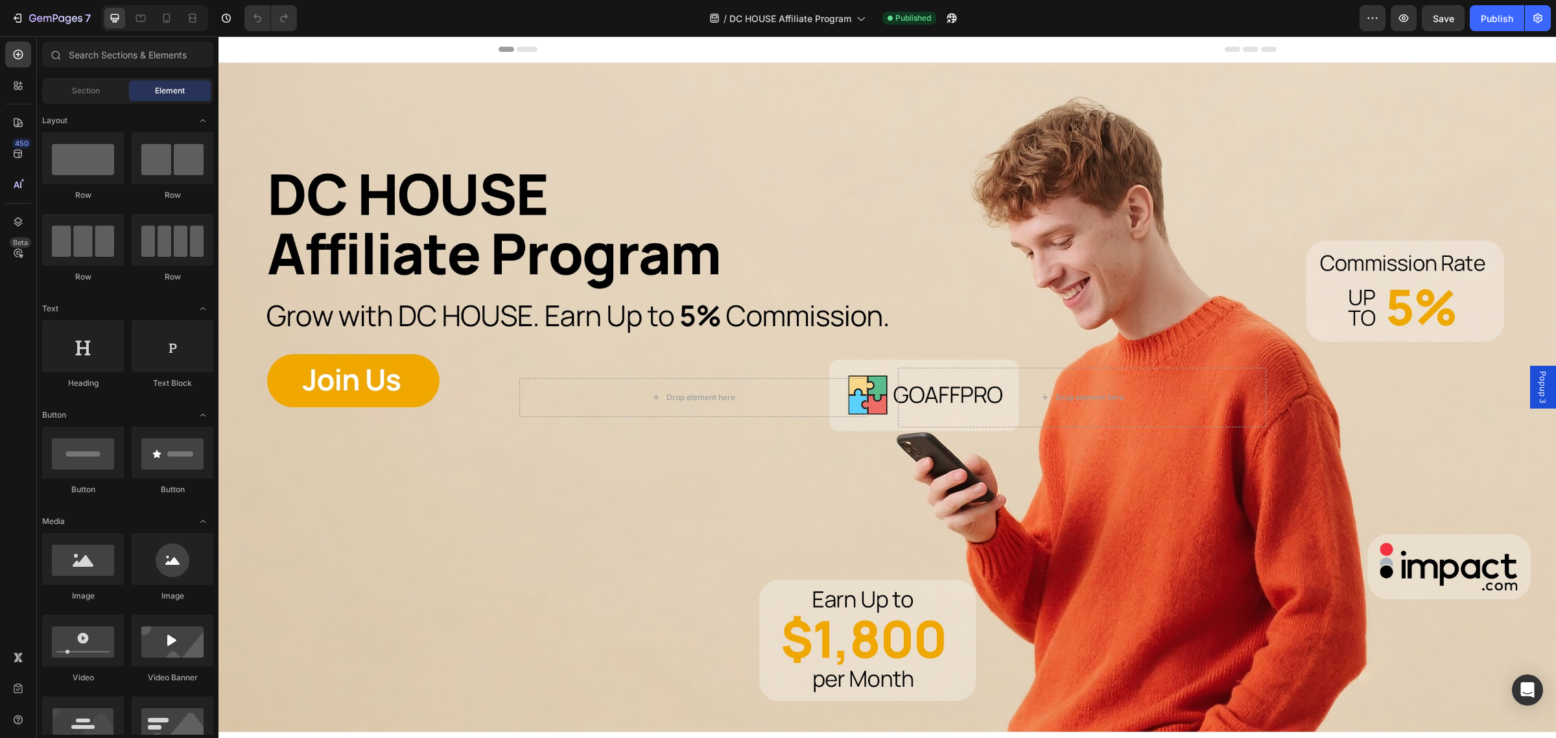
click at [373, 47] on div "Header" at bounding box center [886, 49] width 1337 height 27
click at [1410, 49] on div "Header" at bounding box center [886, 49] width 1337 height 27
click at [366, 51] on div "Header" at bounding box center [886, 49] width 1337 height 27
click at [229, 47] on icon at bounding box center [233, 49] width 9 height 9
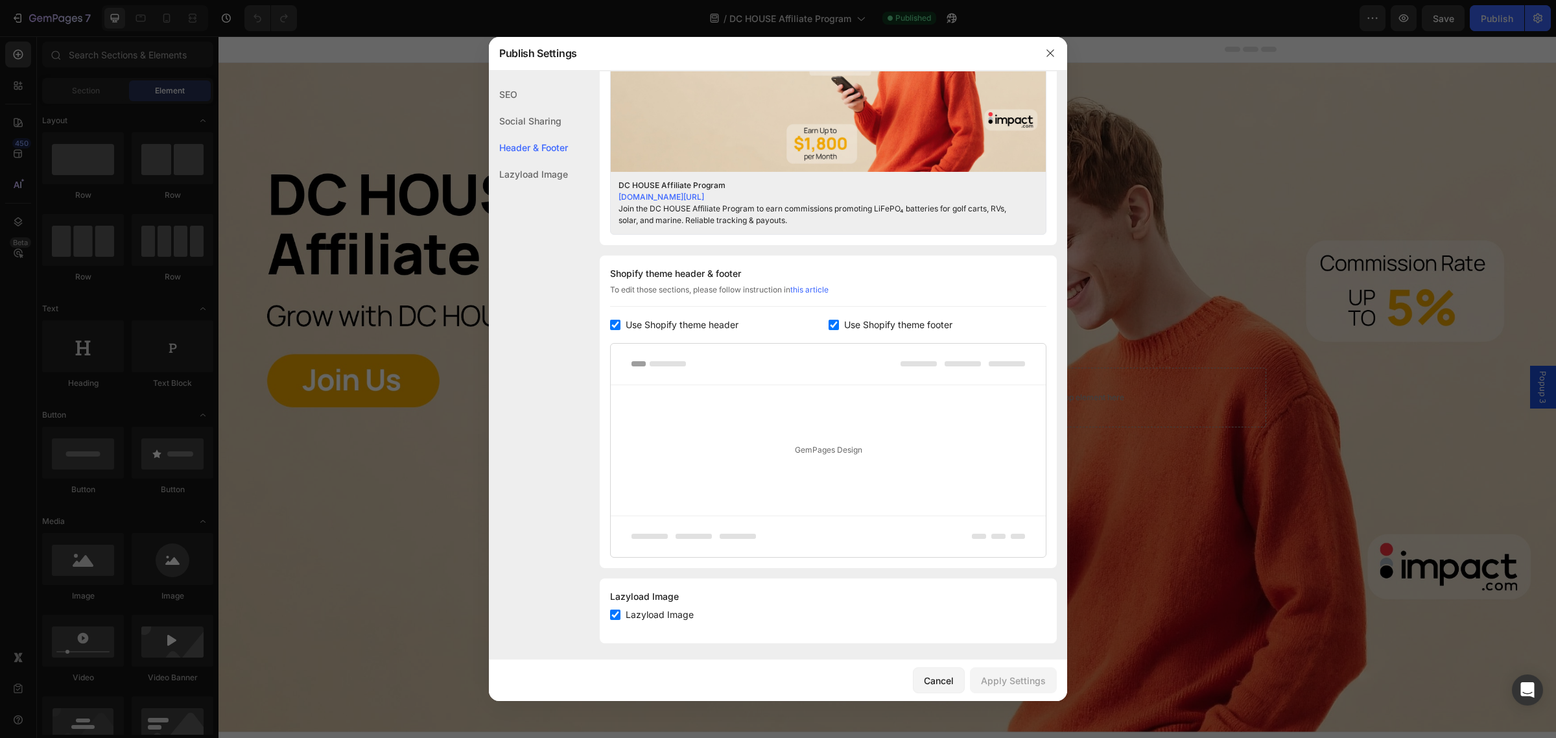
scroll to position [489, 0]
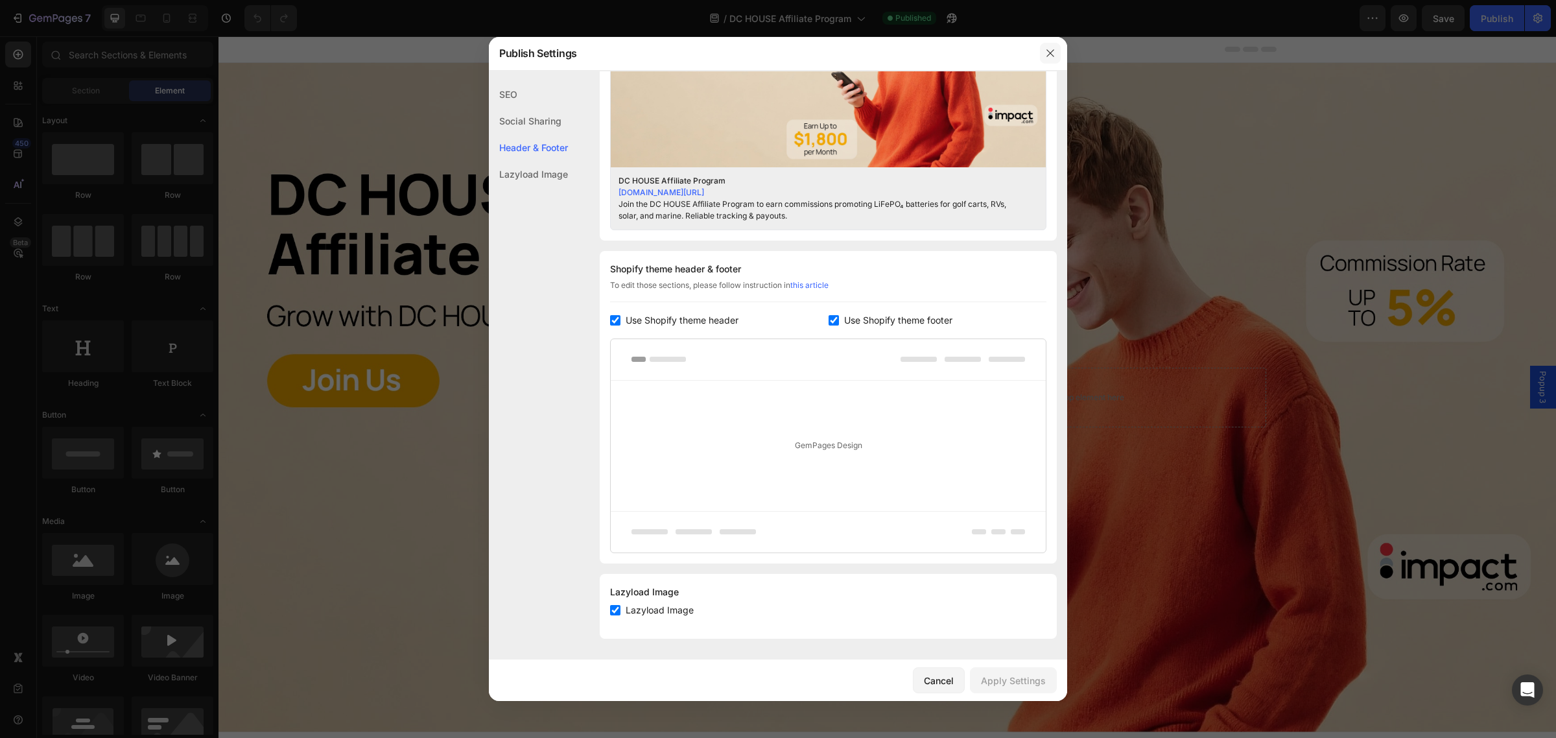
drag, startPoint x: 1055, startPoint y: 53, endPoint x: 775, endPoint y: 3, distance: 284.4
click at [1055, 53] on icon "button" at bounding box center [1050, 53] width 10 height 10
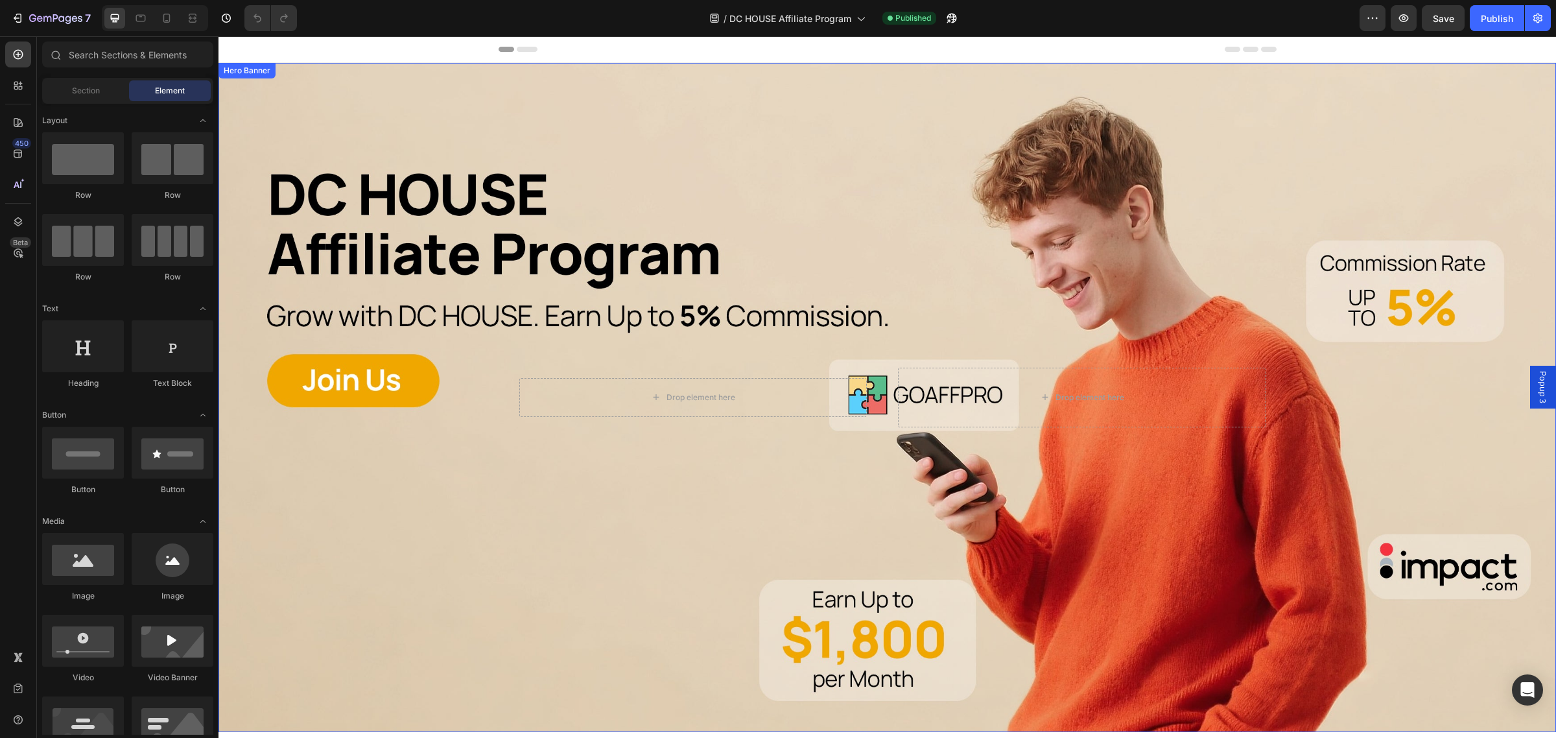
click at [484, 98] on div "Background Image" at bounding box center [886, 397] width 1337 height 669
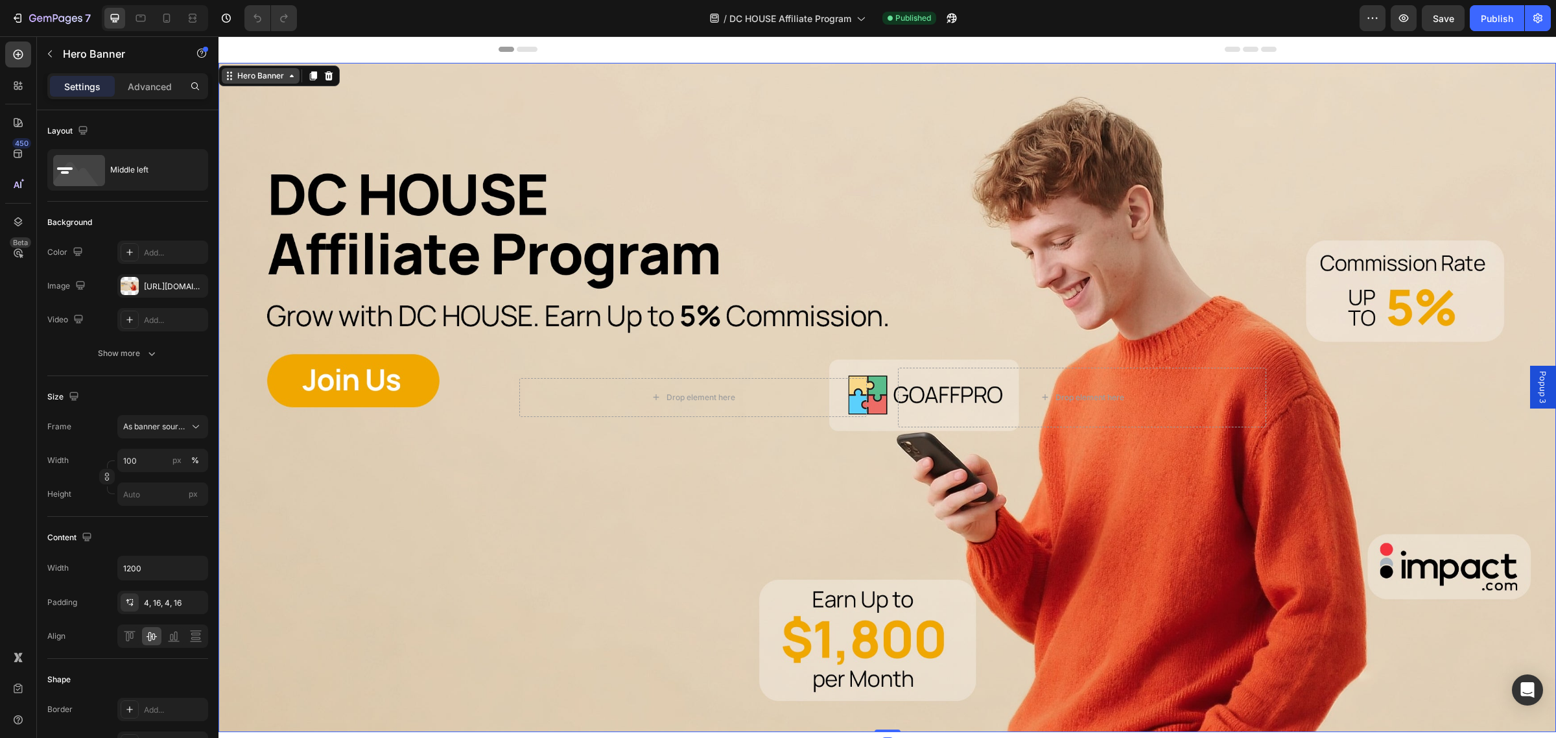
click at [233, 82] on div "Hero Banner" at bounding box center [261, 76] width 78 height 16
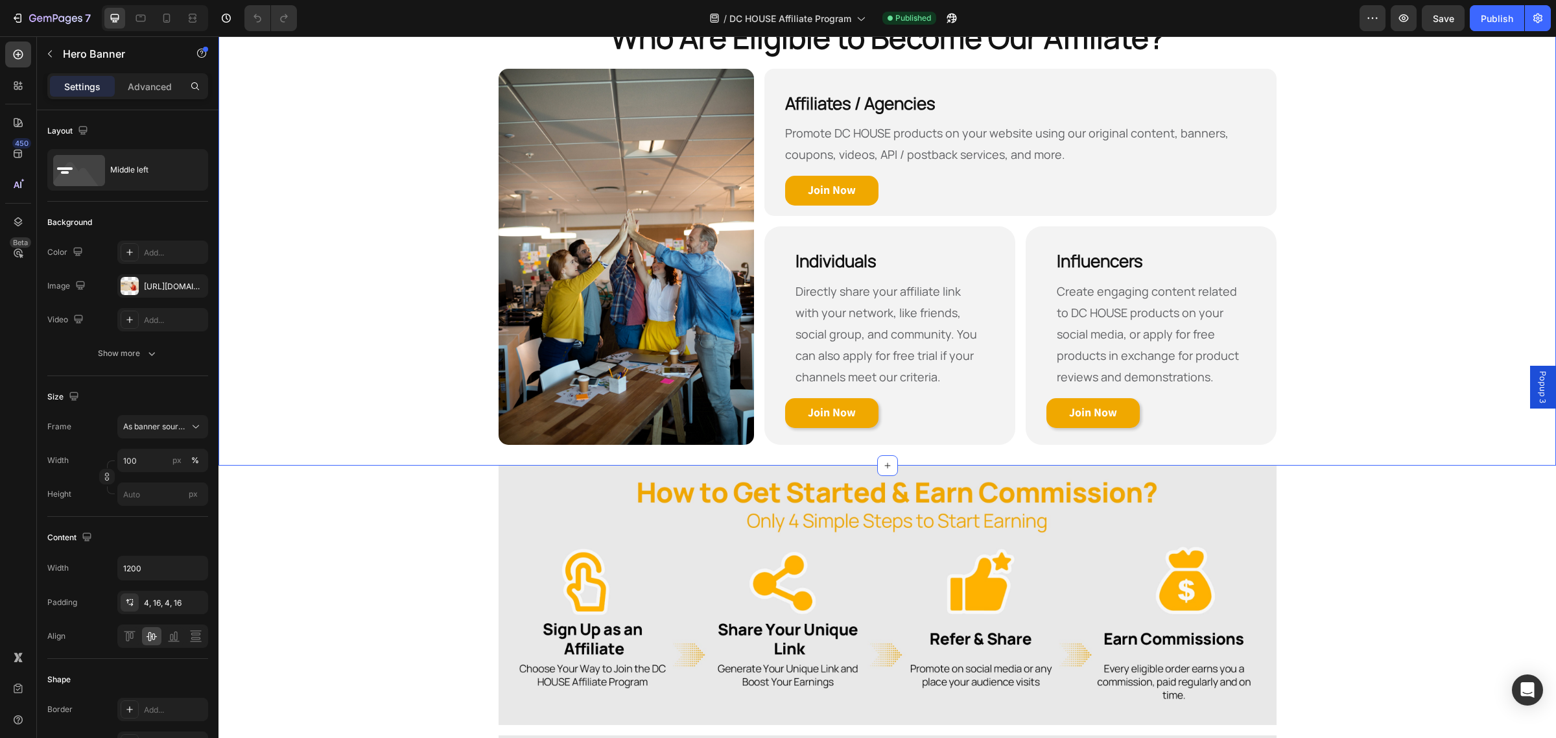
click at [338, 183] on div "Who Are Eligible to Become Our Affiliate? Heading Row Image Affiliates / Agenci…" at bounding box center [886, 231] width 1337 height 428
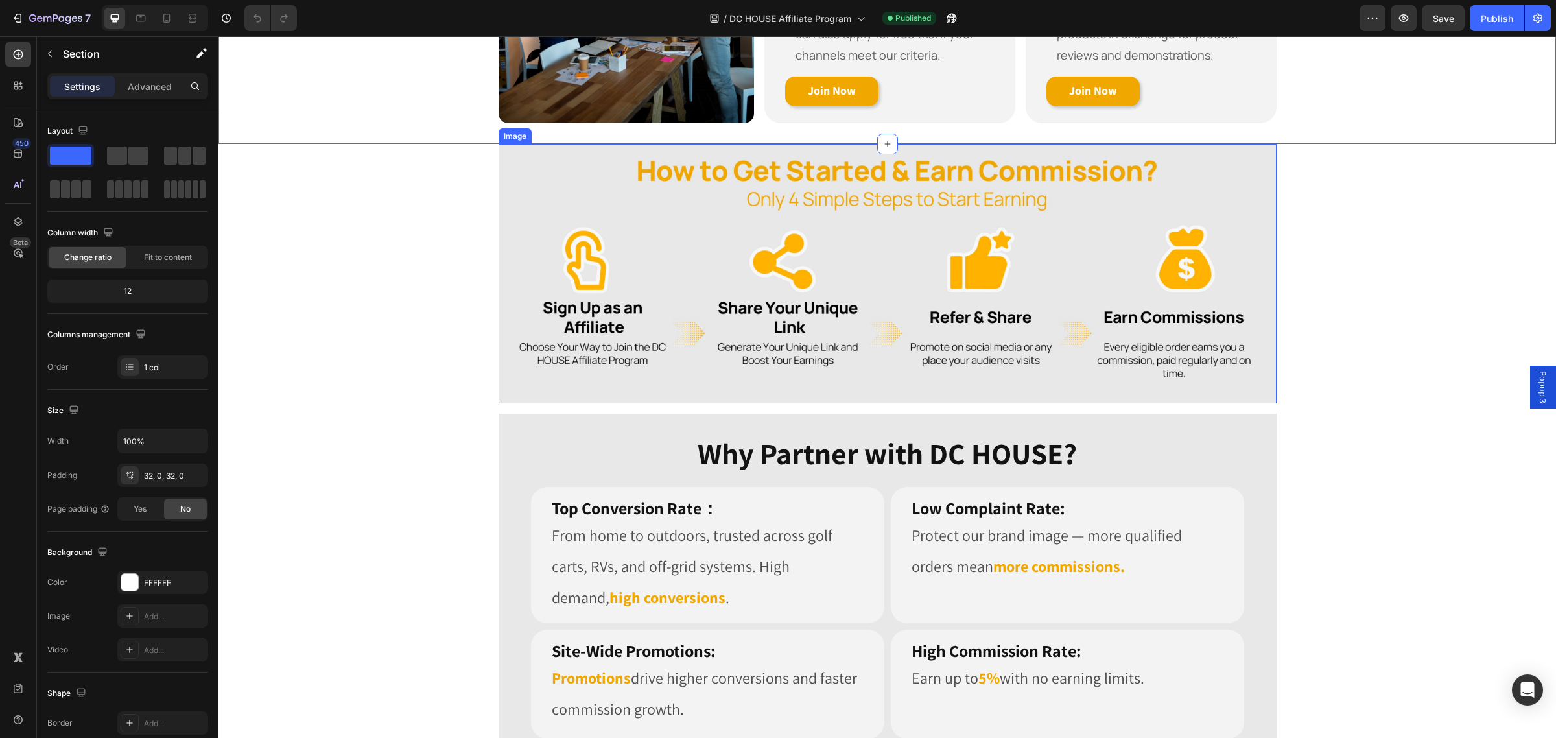
scroll to position [1053, 0]
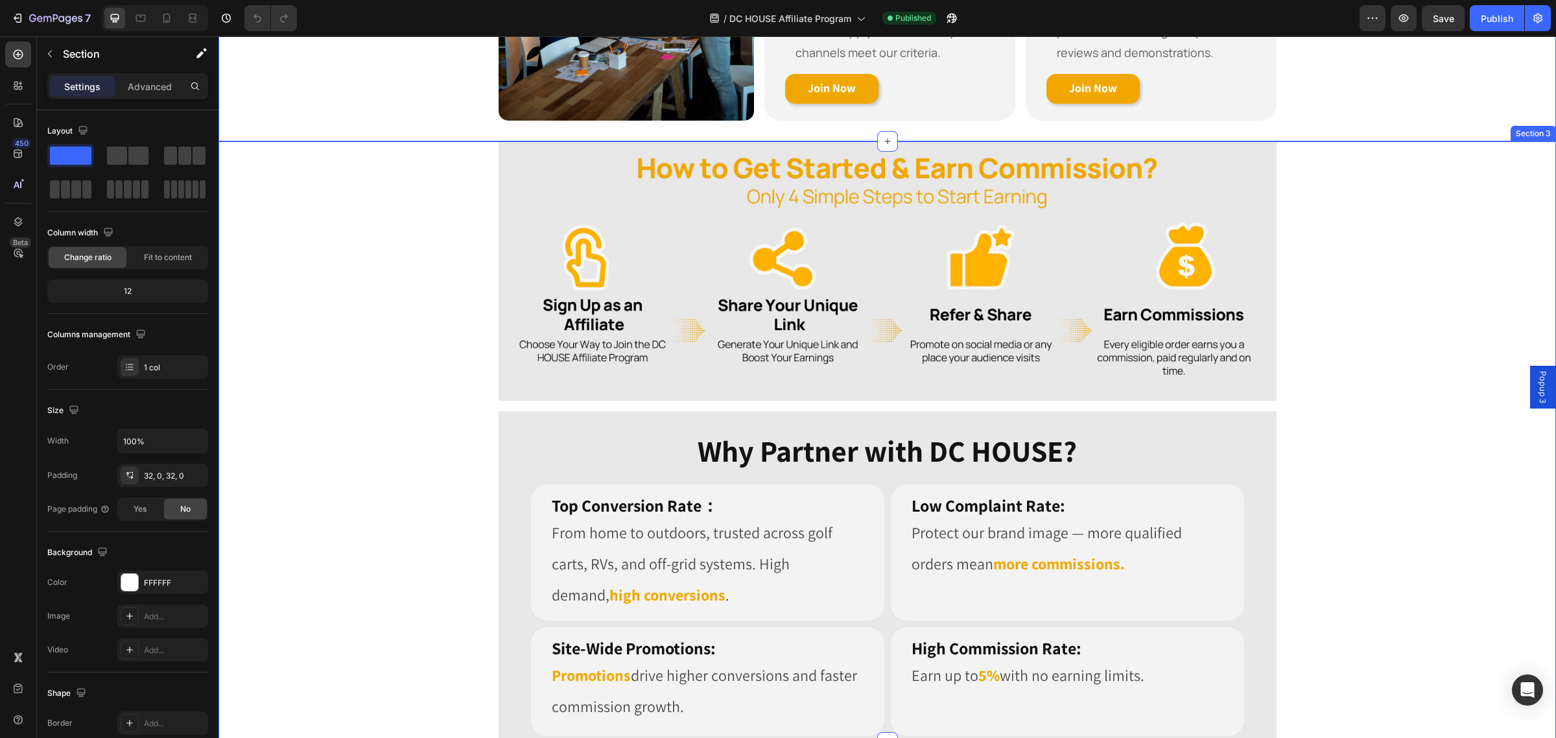
click at [442, 279] on div "Image Image Row Row Image Row Why Partner with DC HOUSE? Heading Row Top Conver…" at bounding box center [886, 441] width 1337 height 601
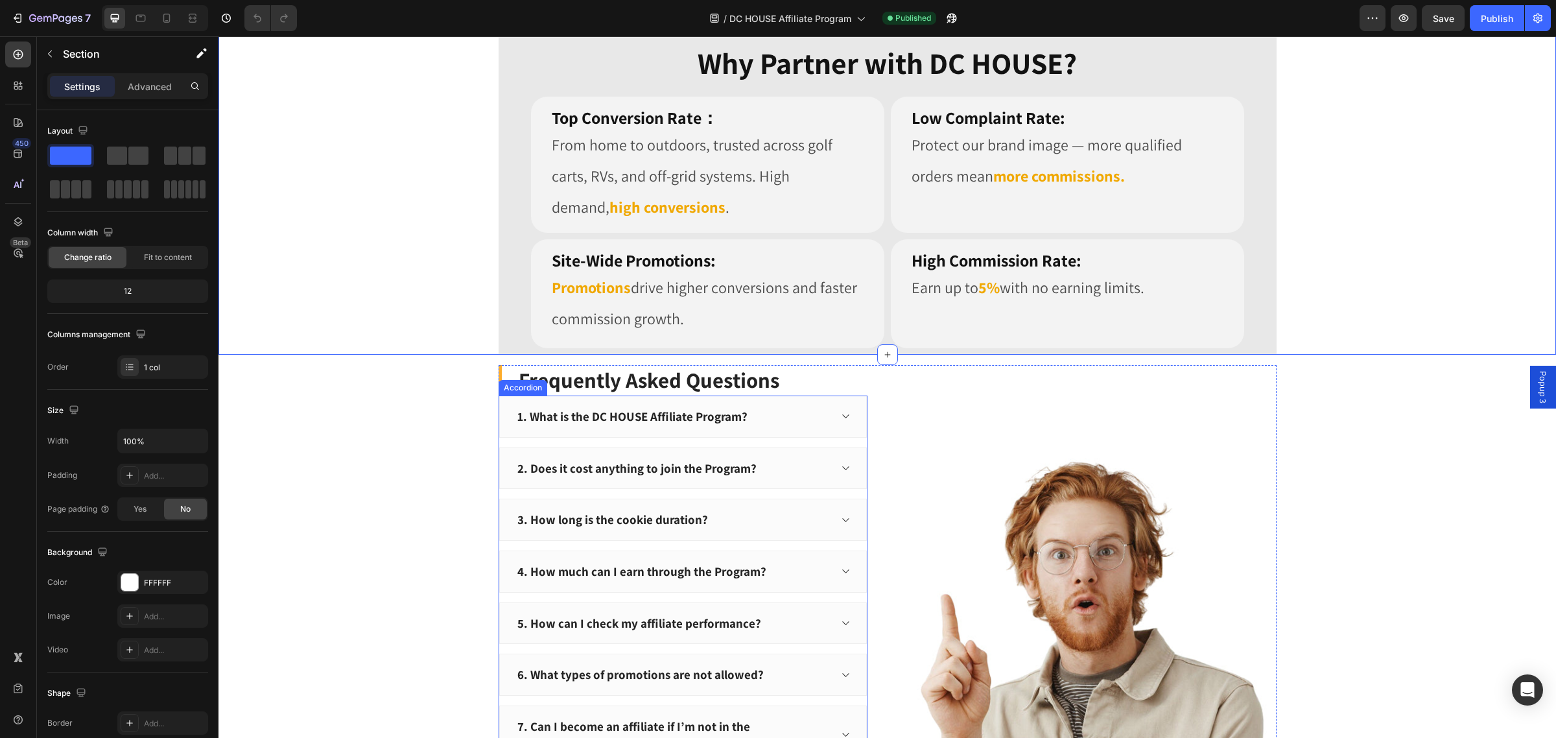
scroll to position [1620, 0]
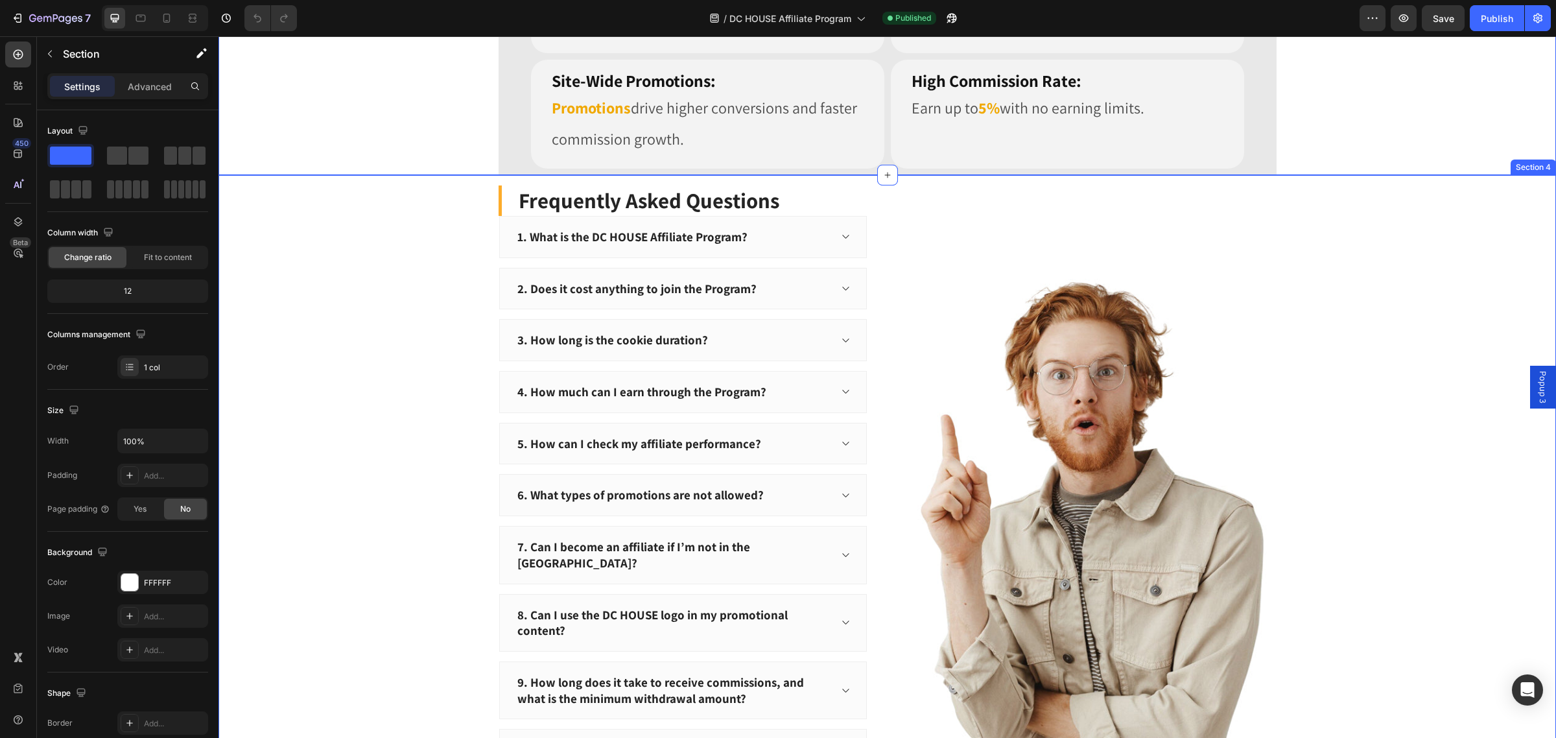
click at [423, 299] on div "Frequently Asked Questions Heading 1. What is the DC HOUSE Affiliate Program? 2…" at bounding box center [887, 513] width 1318 height 657
click at [15, 227] on div at bounding box center [18, 222] width 26 height 26
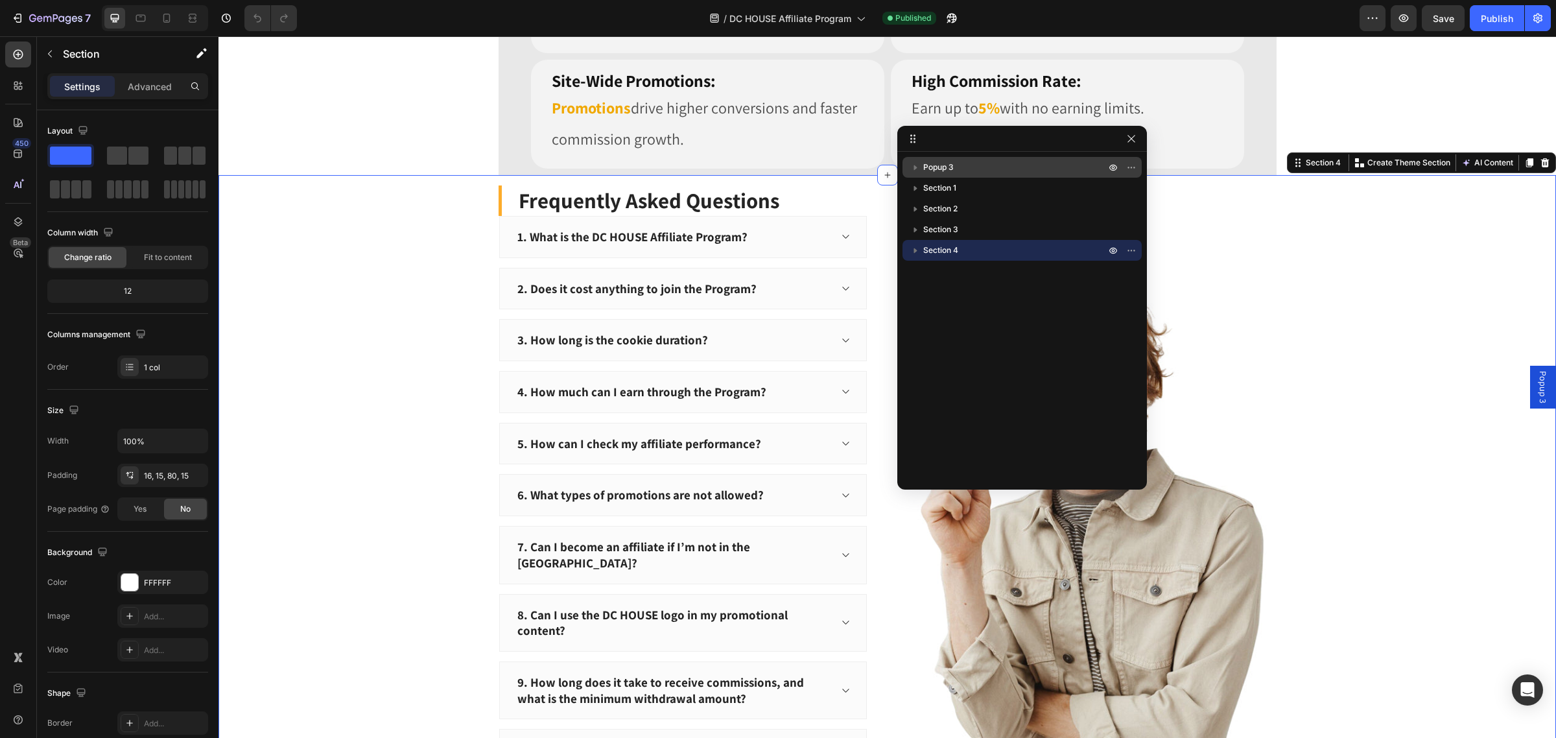
click at [944, 165] on span "Popup 3" at bounding box center [938, 167] width 30 height 13
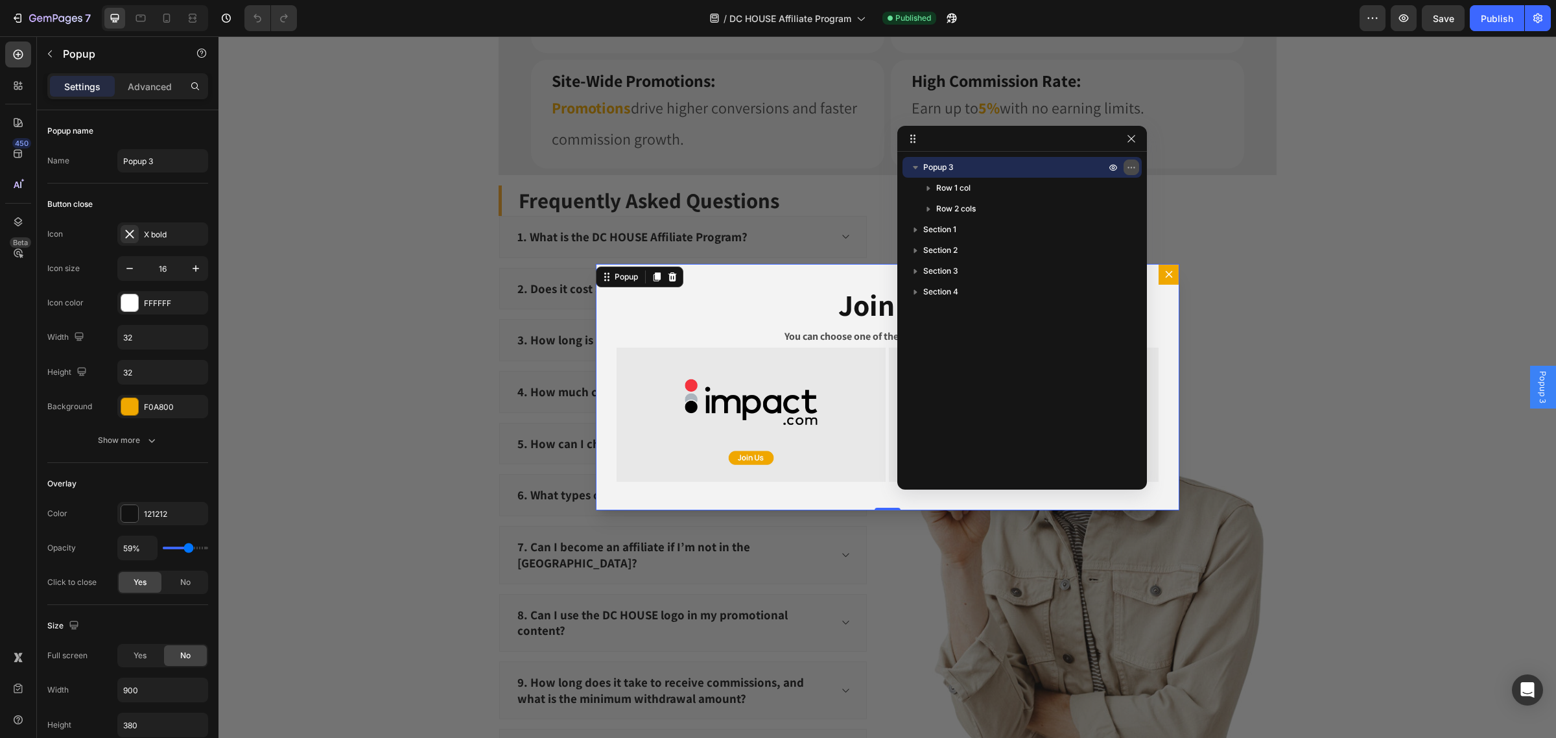
click at [1132, 165] on icon "button" at bounding box center [1131, 167] width 10 height 10
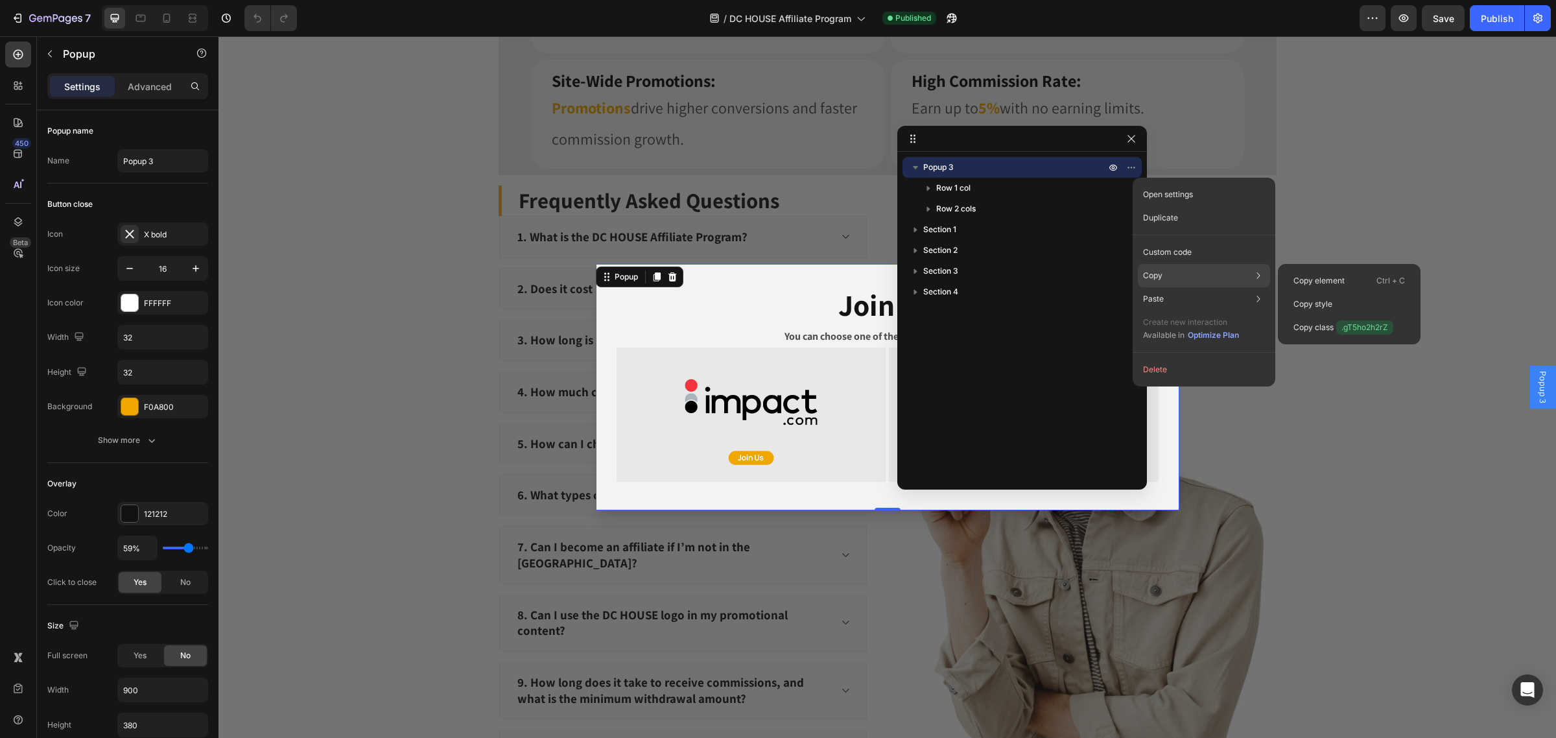
click at [1173, 310] on div "Copy Copy element Ctrl + C Copy style Copy class .gT5ho2h2rZ" at bounding box center [1203, 328] width 132 height 36
click at [1158, 274] on p "Copy" at bounding box center [1152, 276] width 19 height 12
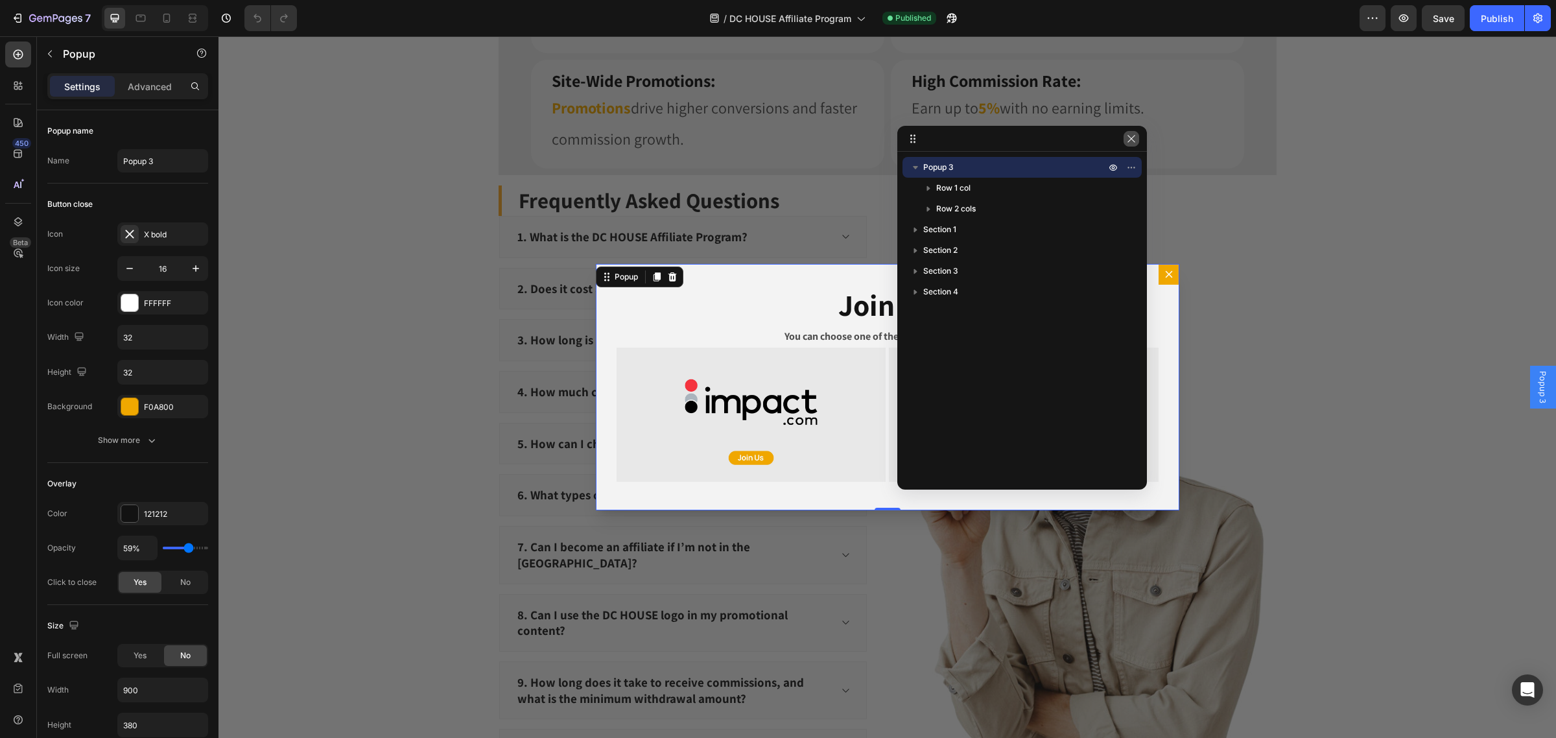
drag, startPoint x: 1134, startPoint y: 135, endPoint x: 915, endPoint y: 100, distance: 222.5
click at [1134, 135] on icon "button" at bounding box center [1130, 138] width 7 height 7
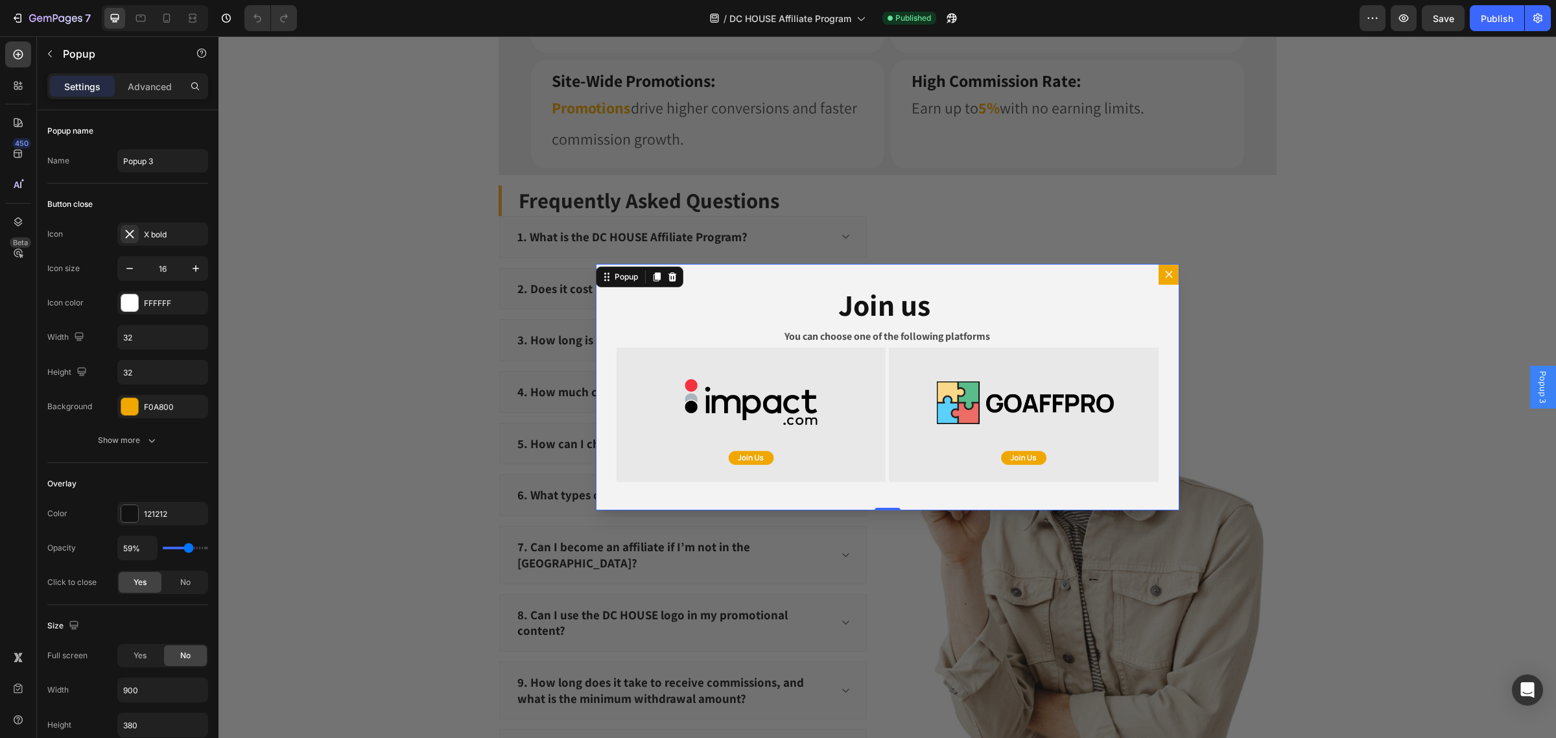
click at [1163, 271] on icon "Dialog content" at bounding box center [1168, 274] width 10 height 10
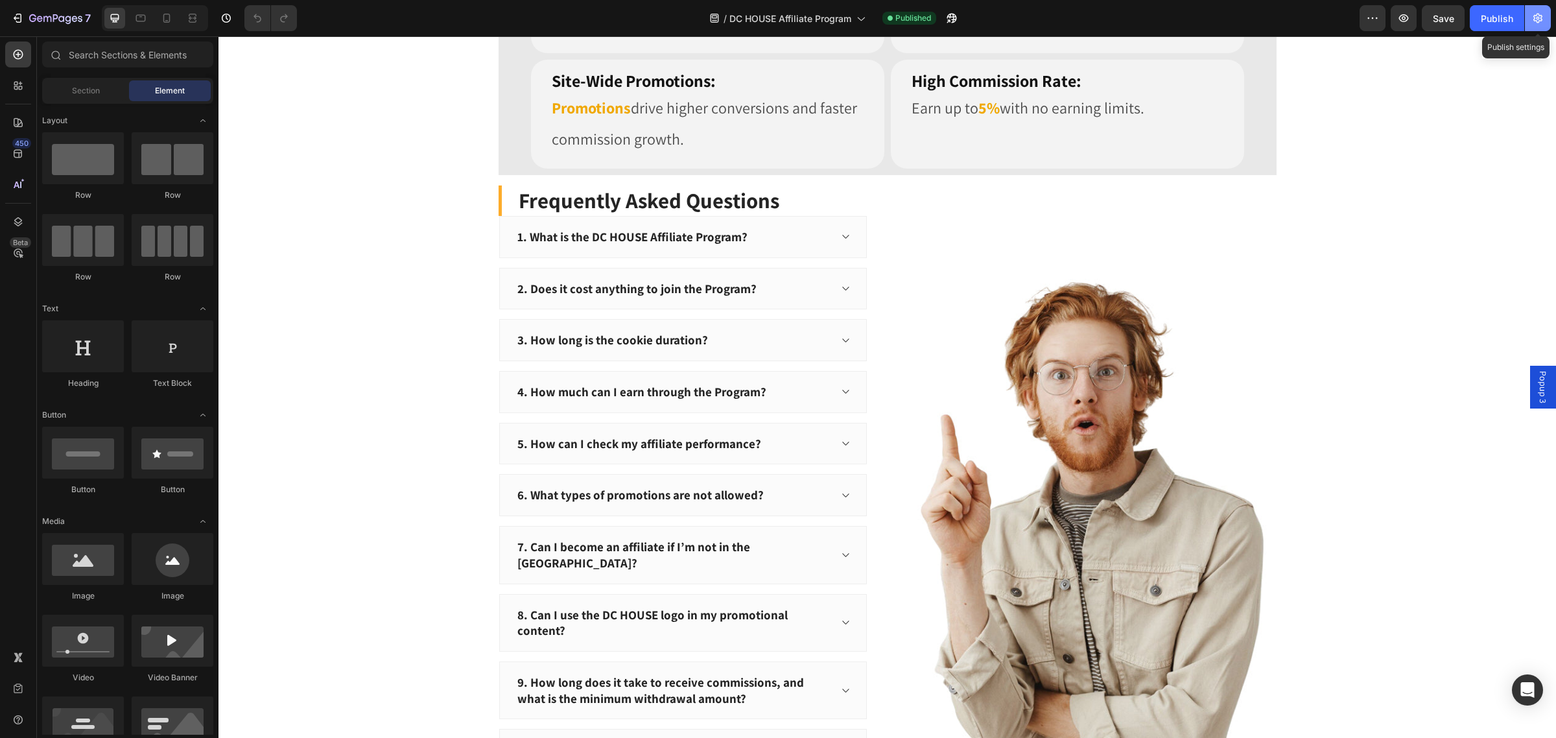
click at [1530, 26] on button "button" at bounding box center [1537, 18] width 26 height 26
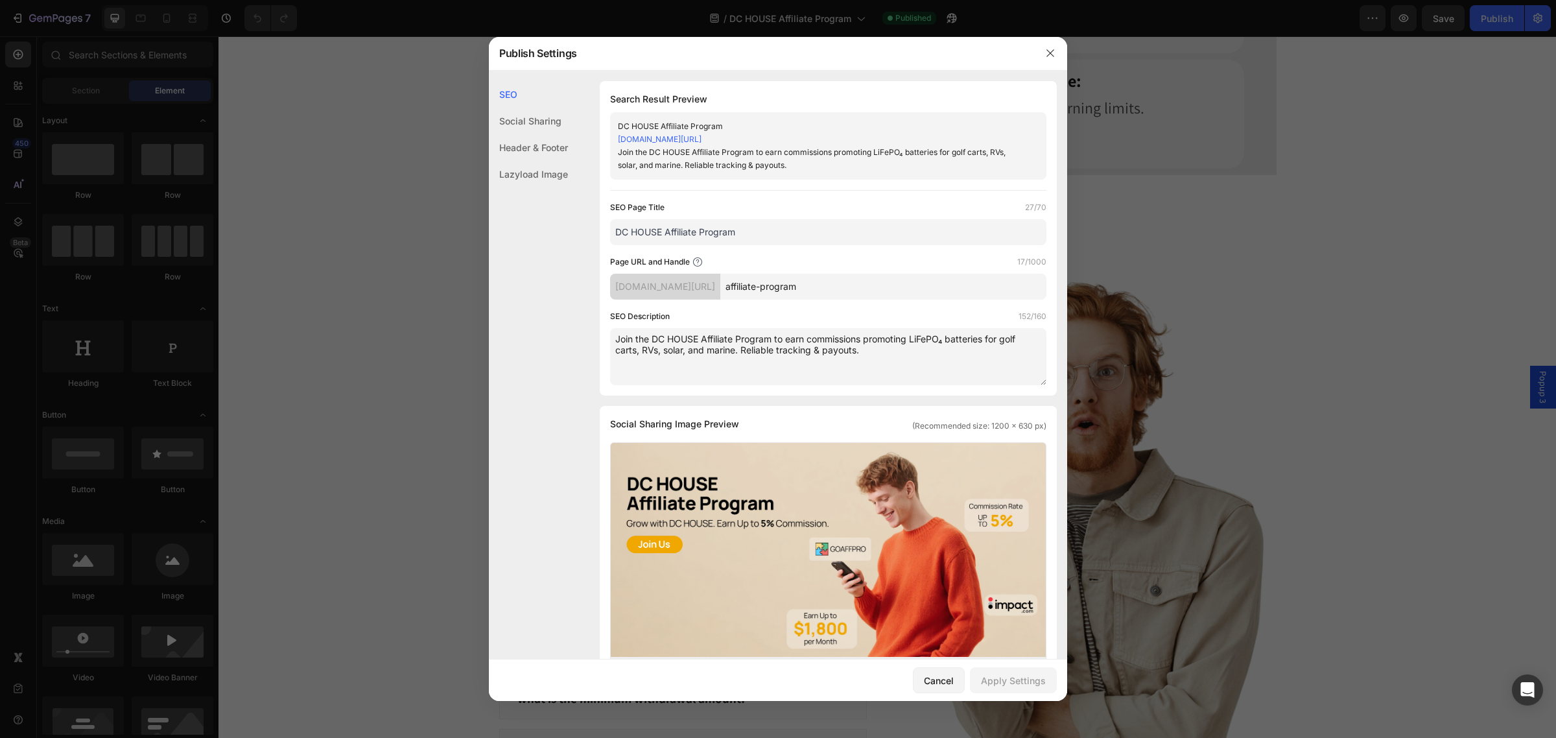
click at [791, 235] on input "DC HOUSE Affiliate Program" at bounding box center [828, 232] width 436 height 26
click at [896, 290] on input "affiliate-program" at bounding box center [883, 287] width 326 height 26
click at [760, 358] on textarea "Join the DC HOUSE Affiliate Program to earn commissions promoting LiFePO₄ batte…" at bounding box center [828, 356] width 436 height 57
